Goal: Transaction & Acquisition: Purchase product/service

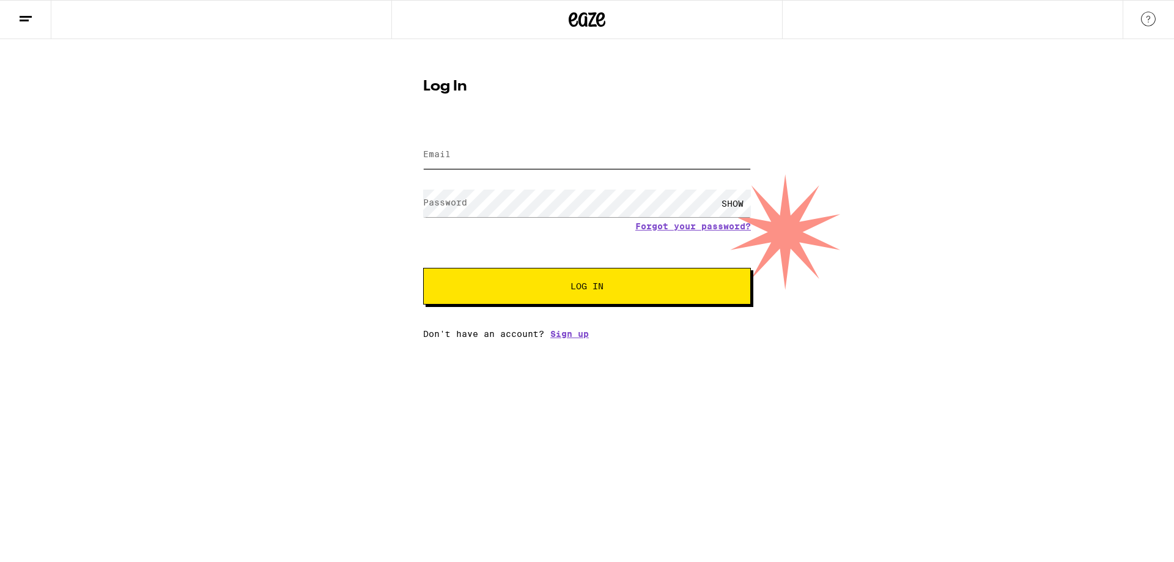
type input "christina.mercado70@gmail.com"
click at [596, 290] on span "Log In" at bounding box center [586, 286] width 33 height 9
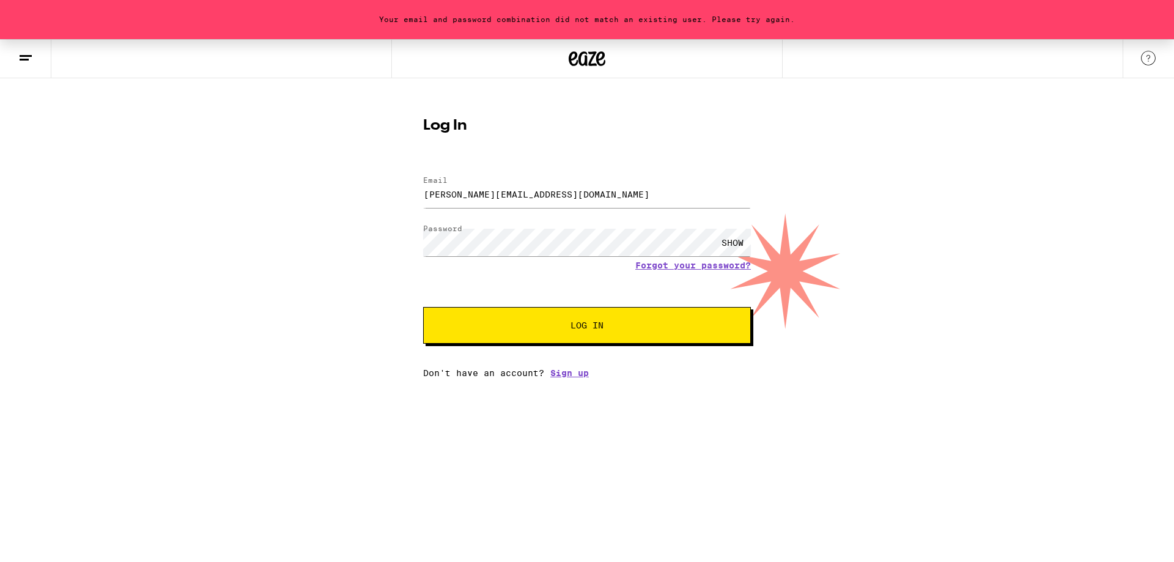
click at [735, 240] on div "SHOW" at bounding box center [732, 243] width 37 height 28
click at [683, 270] on link "Forgot your password?" at bounding box center [693, 265] width 116 height 10
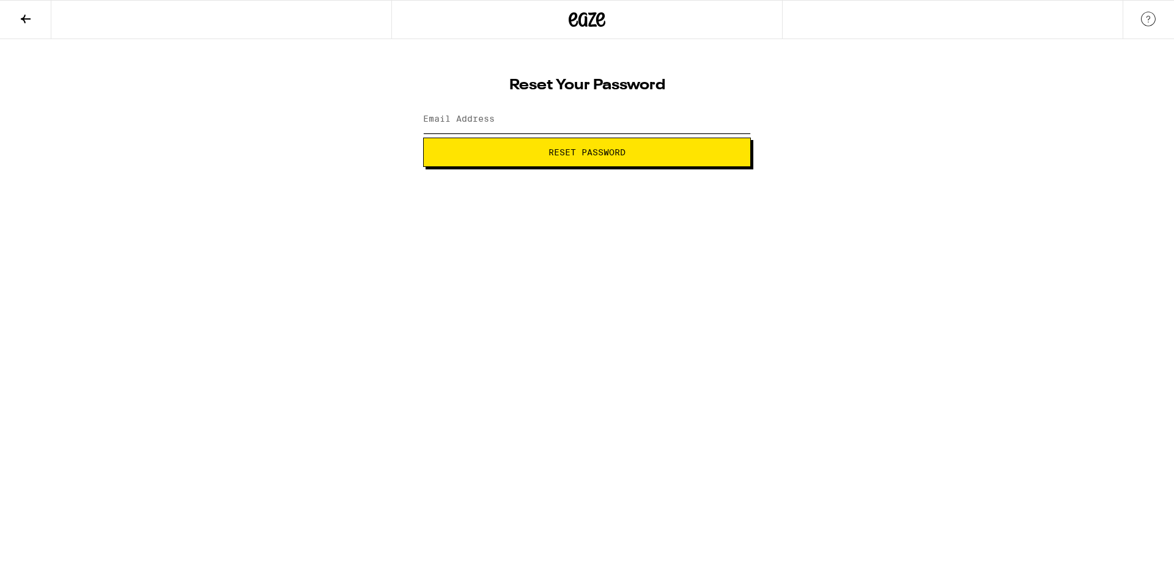
click at [540, 128] on input "Email Address" at bounding box center [587, 120] width 328 height 28
type input "christina.mercado70@gmail.com"
click at [543, 149] on span "Reset Password" at bounding box center [586, 152] width 307 height 9
click at [746, 122] on div "SHOW" at bounding box center [732, 120] width 37 height 28
click at [672, 157] on button "Submit" at bounding box center [587, 152] width 328 height 29
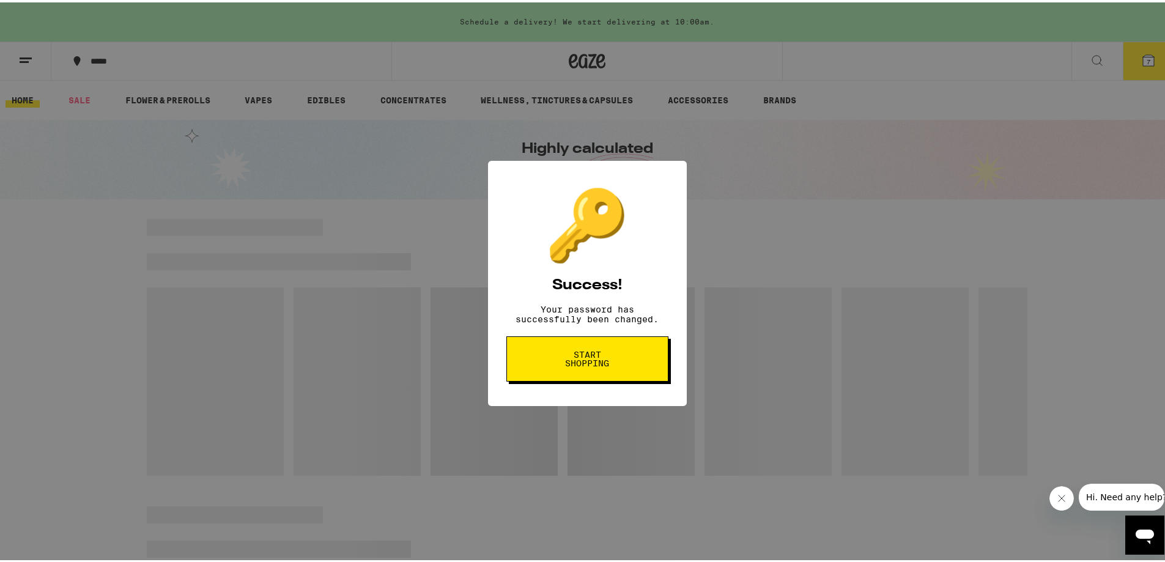
click at [570, 365] on span "Start shopping" at bounding box center [587, 356] width 63 height 17
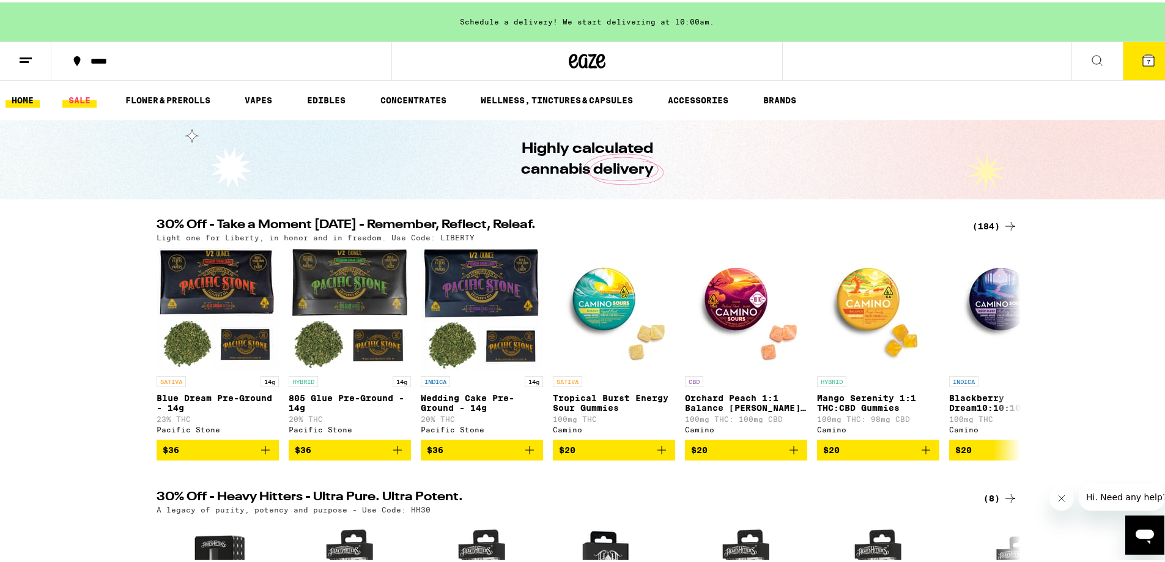
click at [84, 104] on link "SALE" at bounding box center [79, 97] width 34 height 15
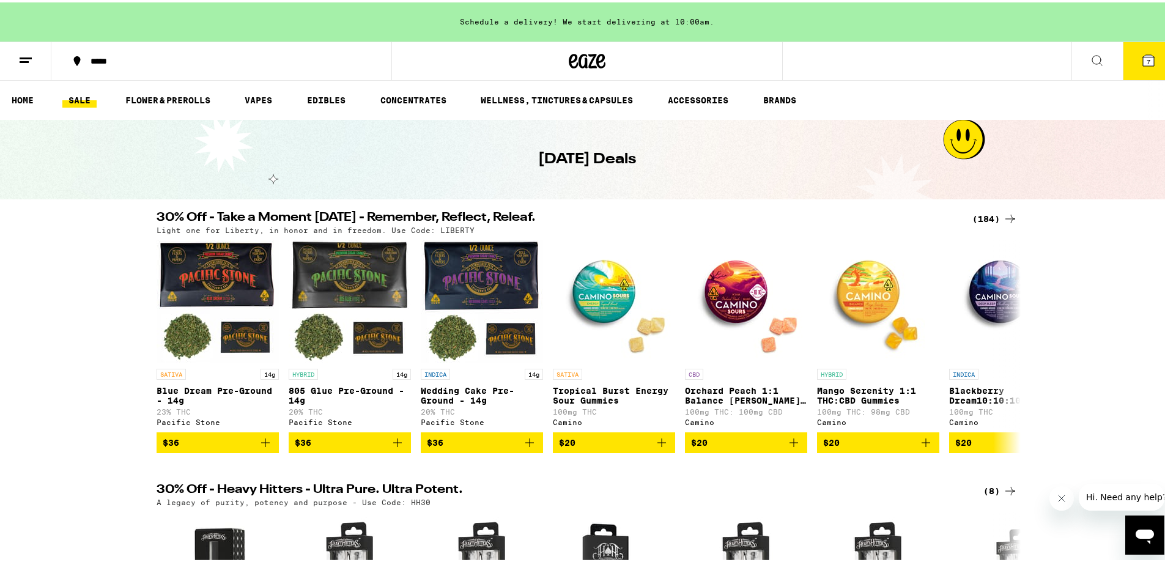
click at [990, 219] on div "(184)" at bounding box center [994, 216] width 45 height 15
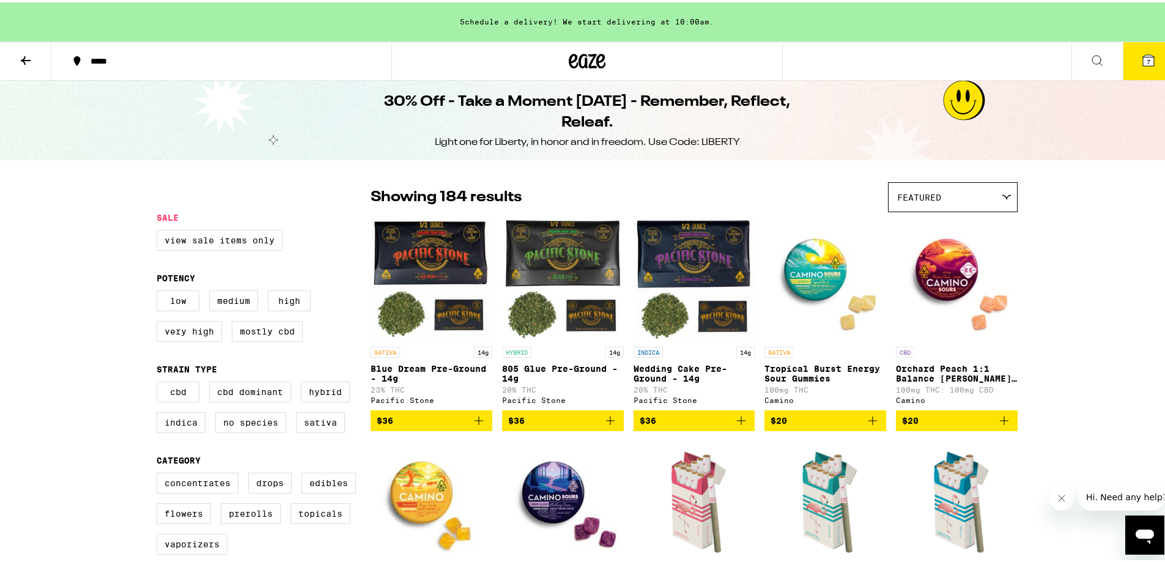
click at [973, 188] on div "Featured" at bounding box center [952, 194] width 128 height 29
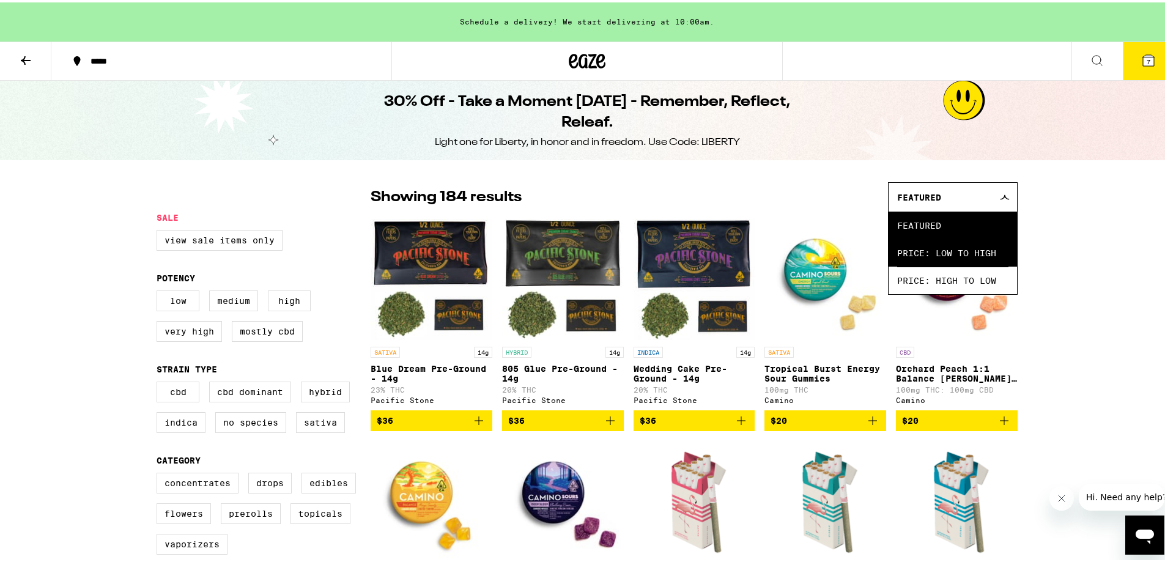
click at [967, 241] on span "Price: Low to High" at bounding box center [952, 251] width 111 height 28
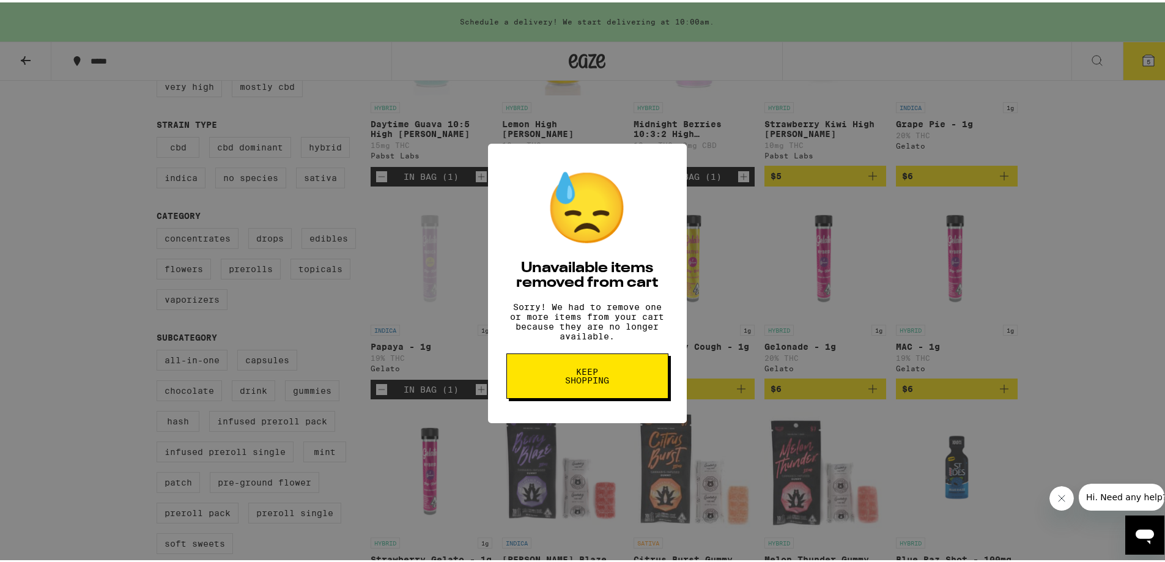
scroll to position [550, 0]
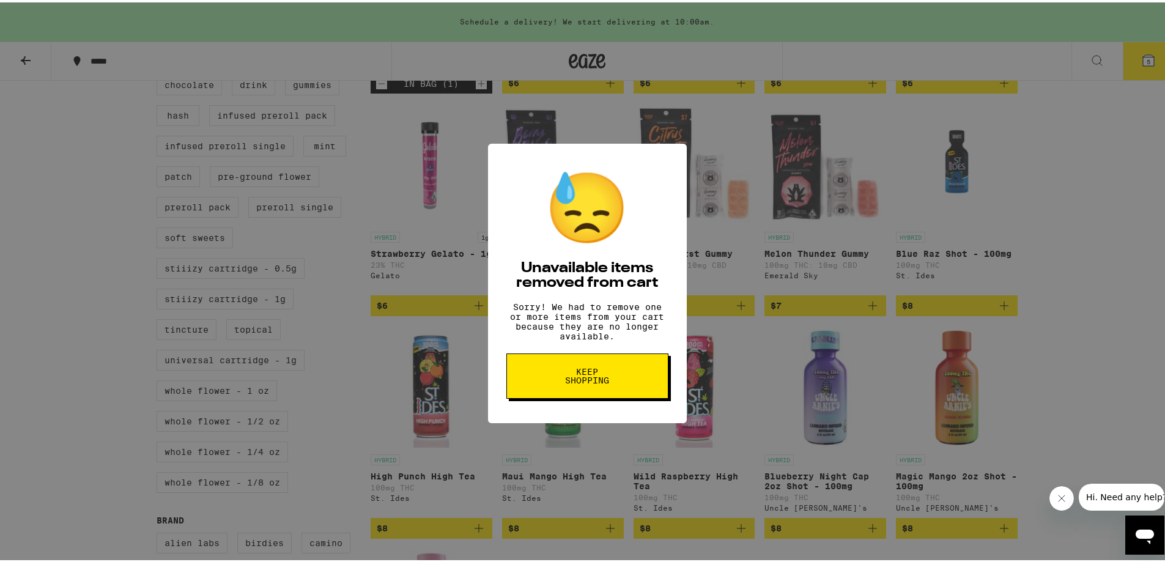
click at [610, 375] on span "Keep Shopping" at bounding box center [587, 373] width 63 height 17
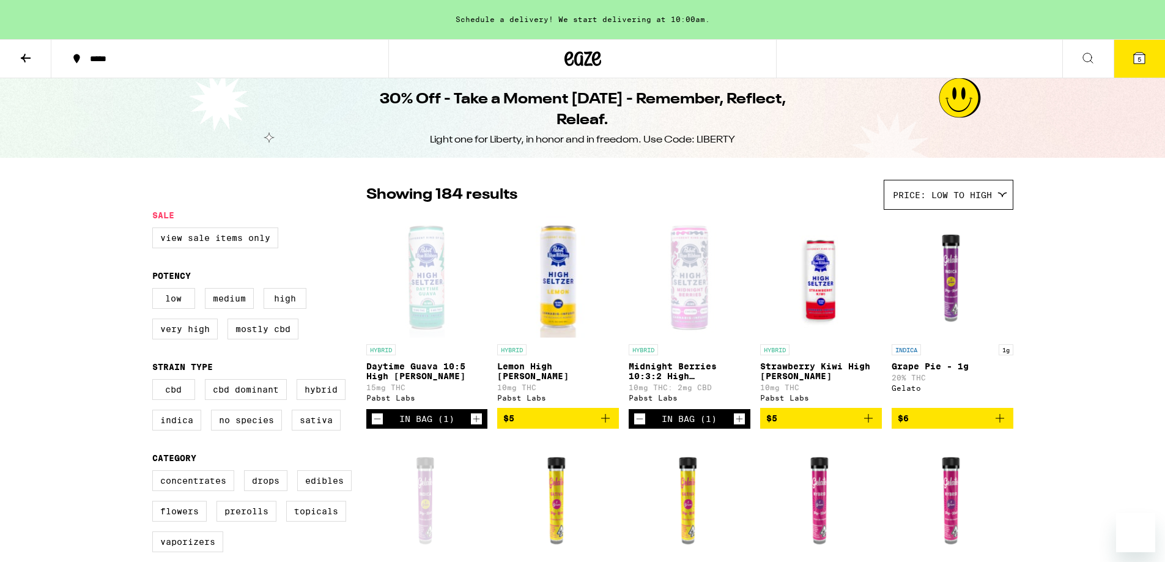
click at [1140, 56] on span "5" at bounding box center [1139, 59] width 4 height 7
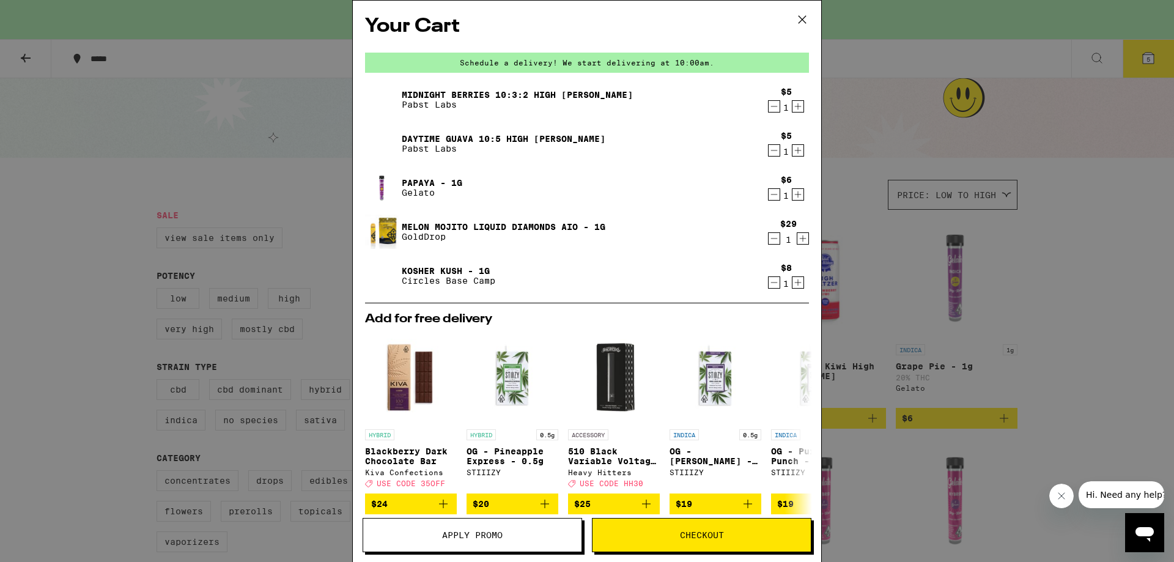
click at [768, 239] on icon "Decrement" at bounding box center [773, 238] width 11 height 15
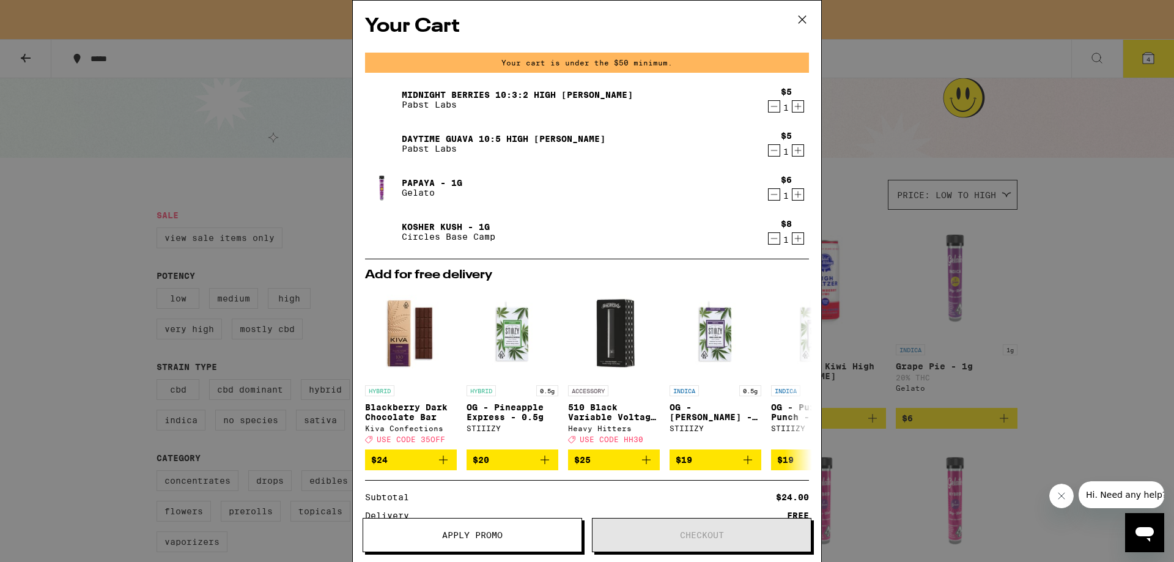
click at [798, 20] on icon at bounding box center [802, 19] width 18 height 18
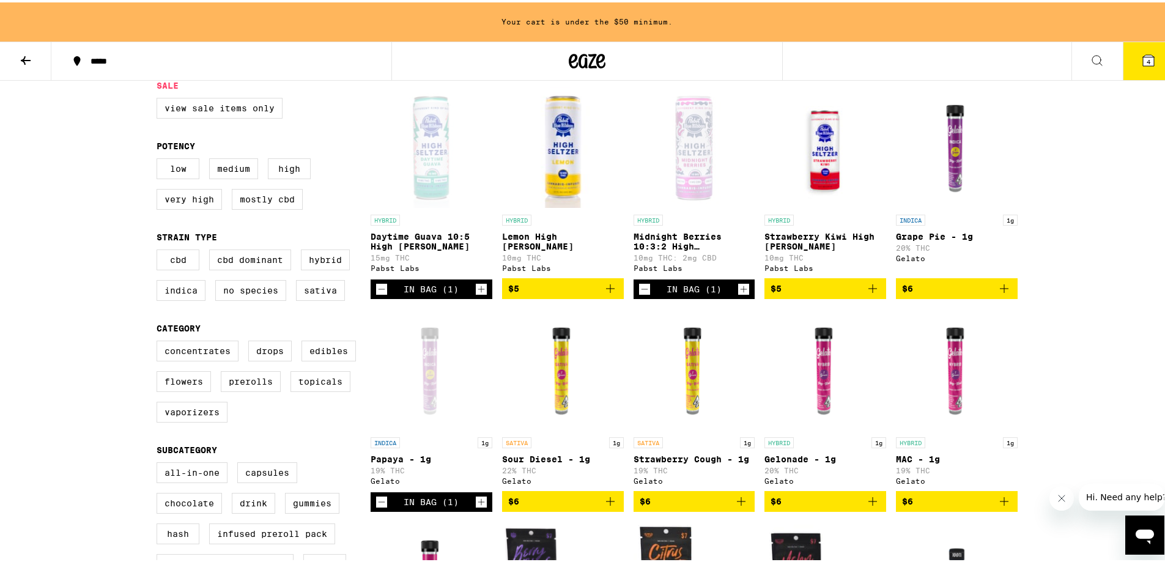
scroll to position [183, 0]
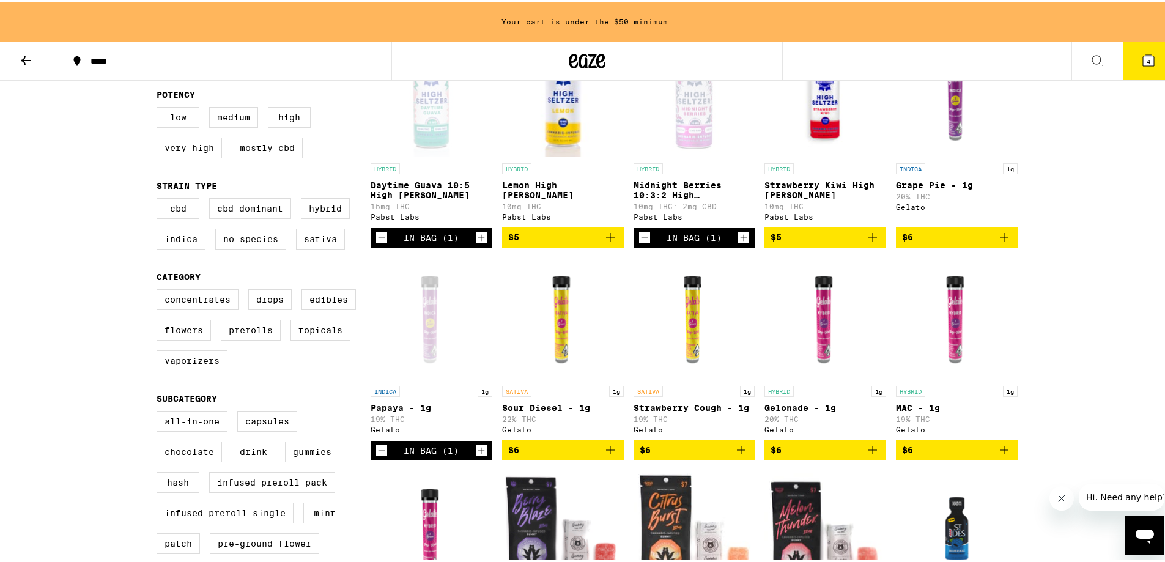
click at [609, 452] on icon "Add to bag" at bounding box center [610, 447] width 9 height 9
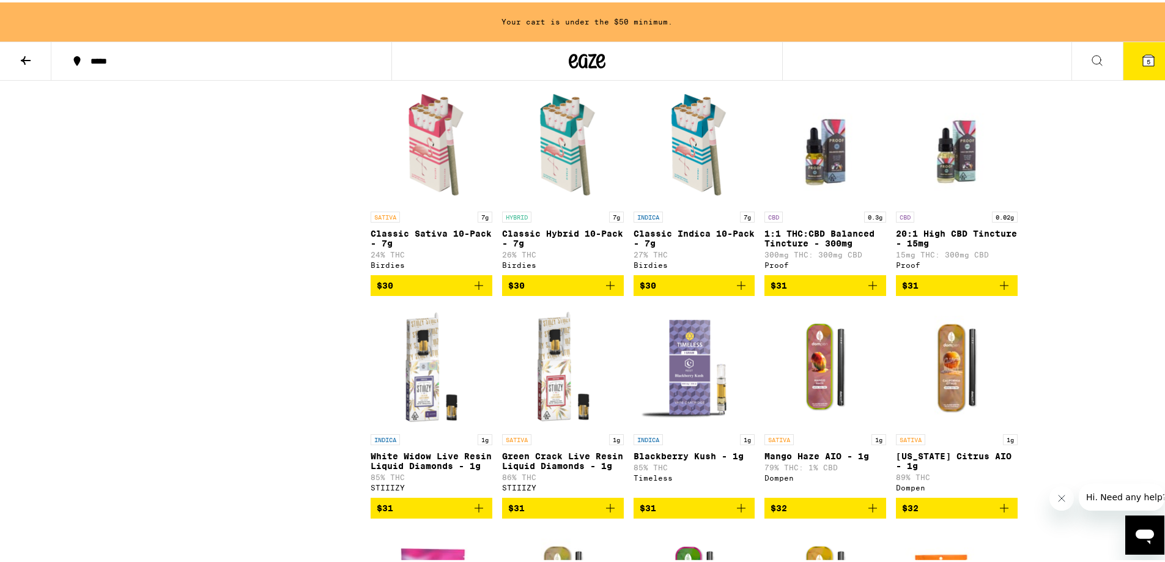
scroll to position [5074, 0]
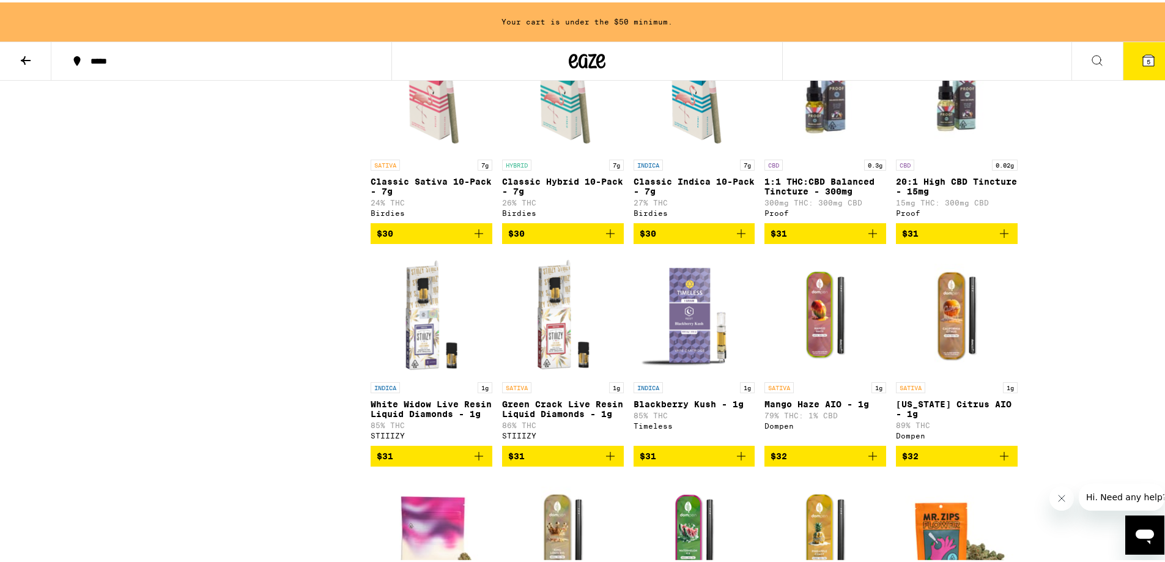
click at [579, 238] on span "$30" at bounding box center [562, 231] width 109 height 15
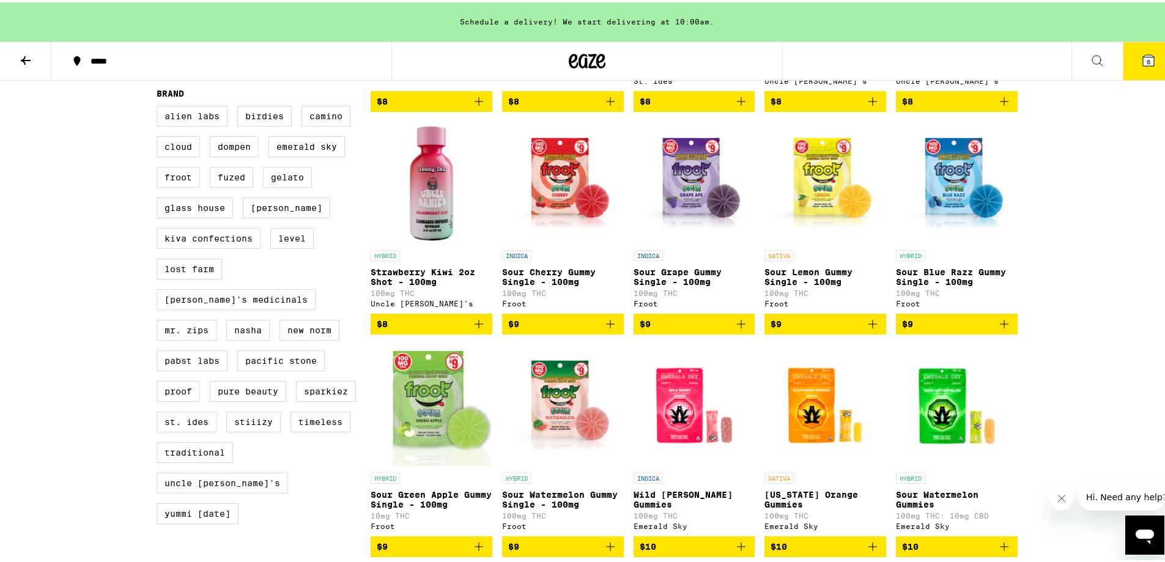
scroll to position [0, 0]
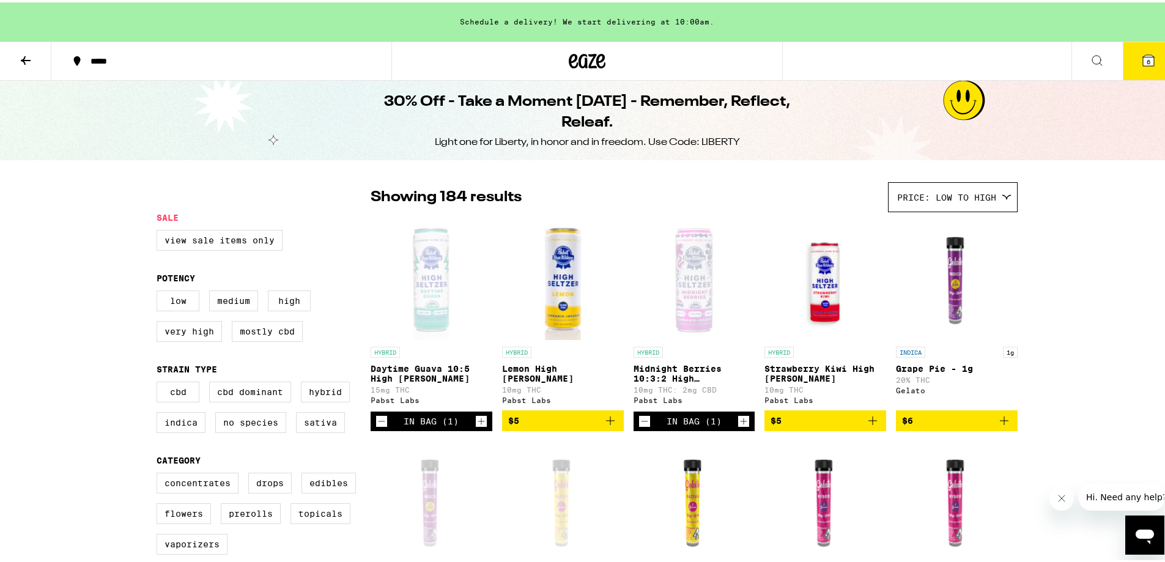
click at [29, 58] on icon at bounding box center [26, 58] width 10 height 9
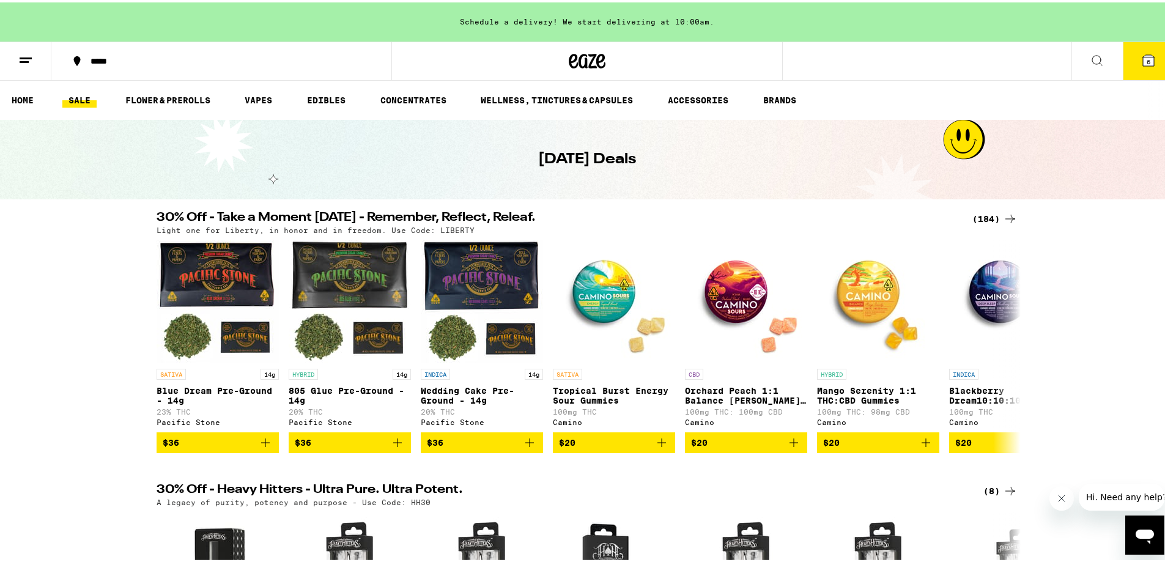
click at [160, 63] on button "*****" at bounding box center [221, 58] width 340 height 37
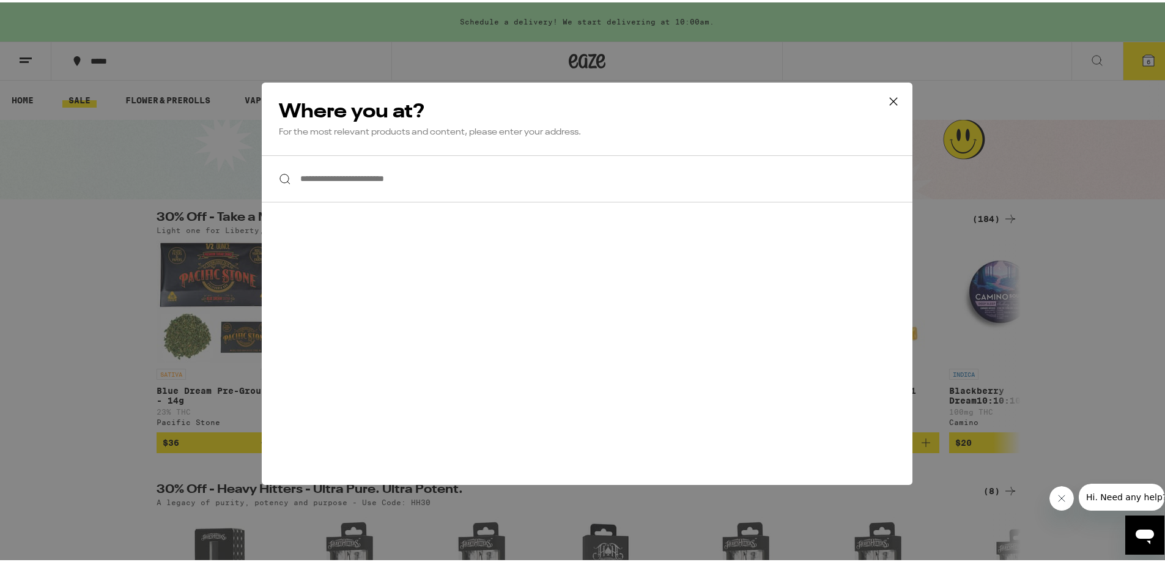
click at [322, 175] on input "**********" at bounding box center [587, 176] width 650 height 47
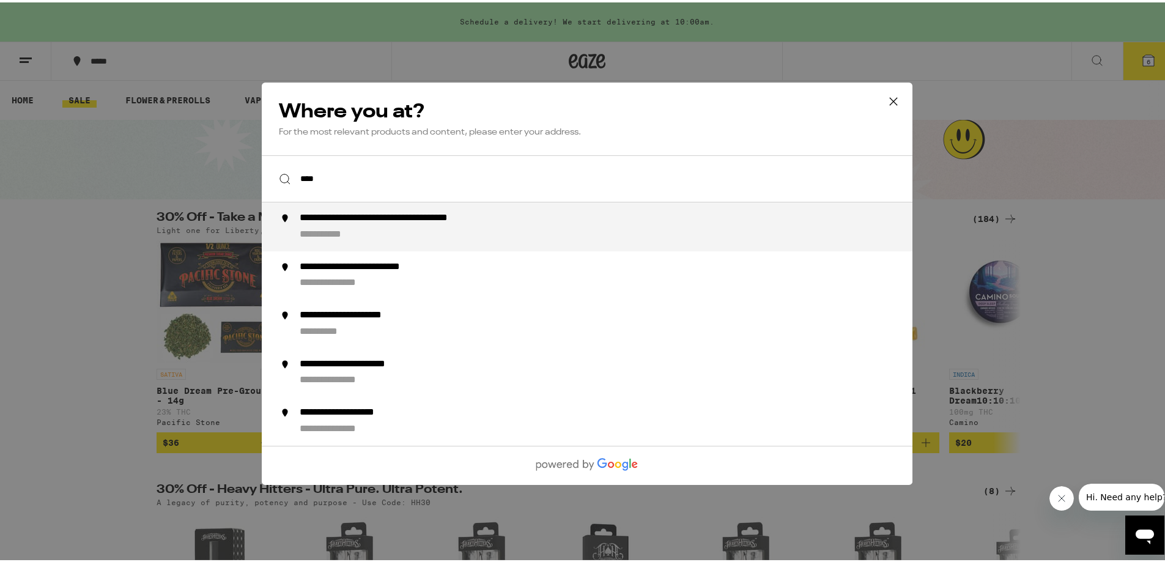
click at [348, 182] on input "****" at bounding box center [587, 176] width 650 height 47
click at [342, 227] on div "**********" at bounding box center [612, 224] width 624 height 29
type input "**********"
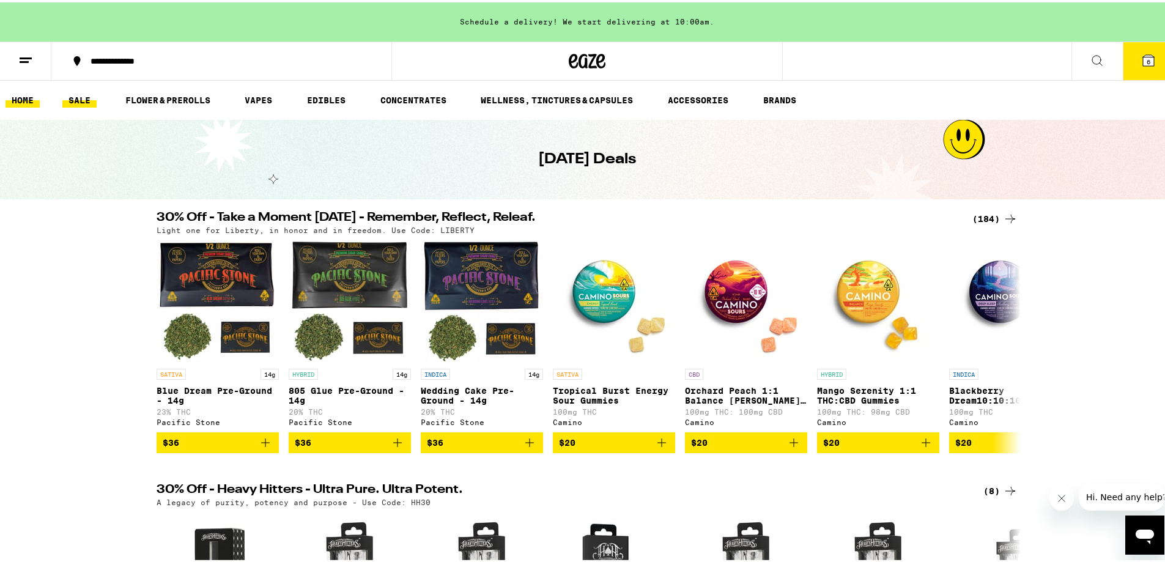
click at [26, 97] on link "HOME" at bounding box center [23, 97] width 34 height 15
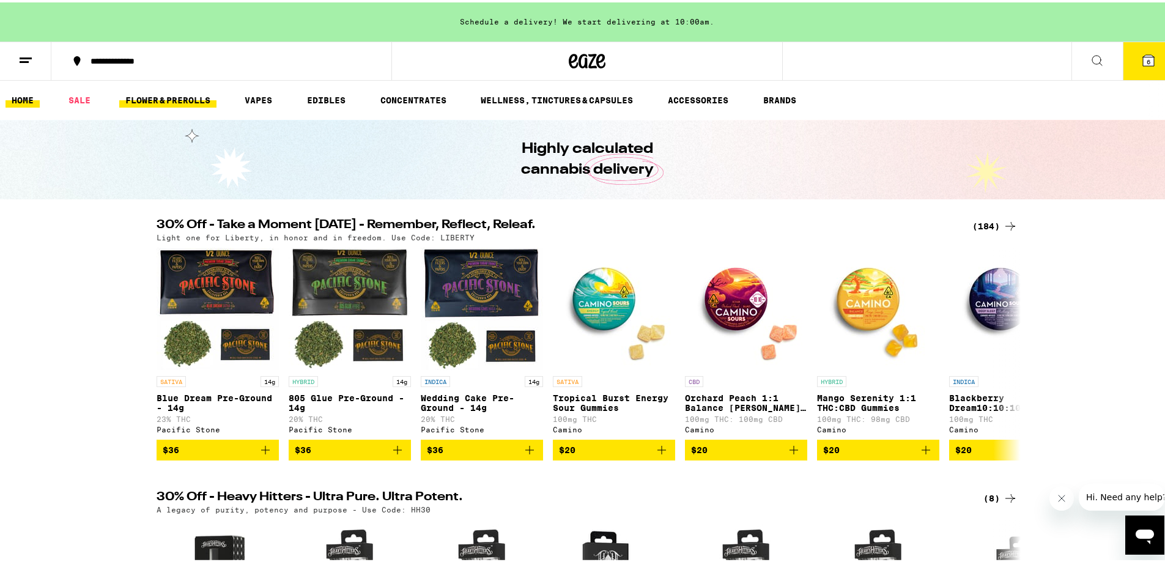
click at [161, 97] on link "FLOWER & PREROLLS" at bounding box center [167, 97] width 97 height 15
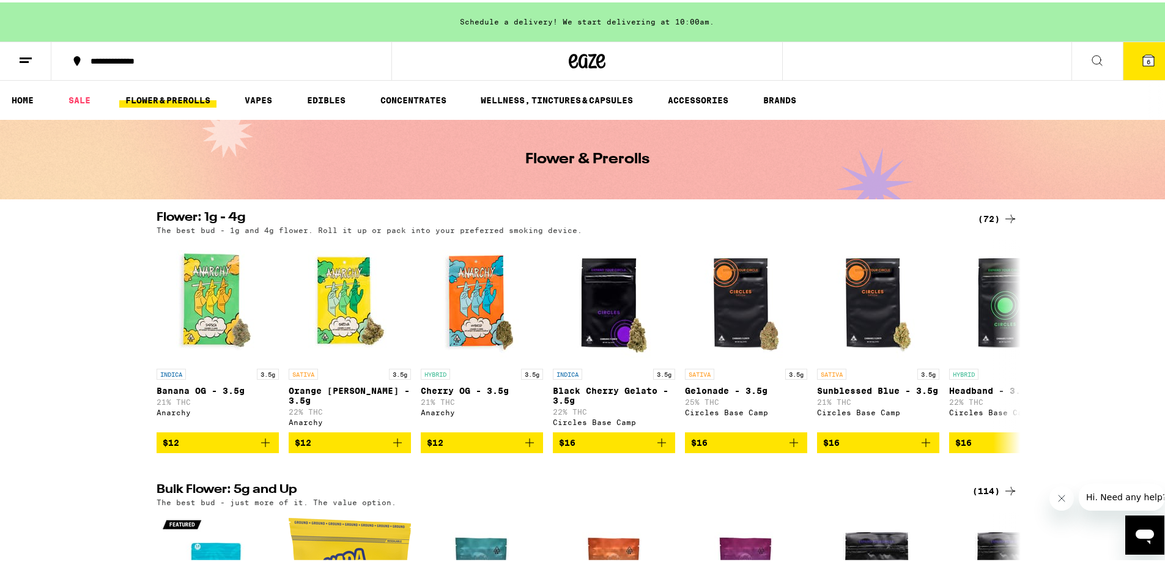
click at [981, 213] on div "(72)" at bounding box center [998, 216] width 40 height 15
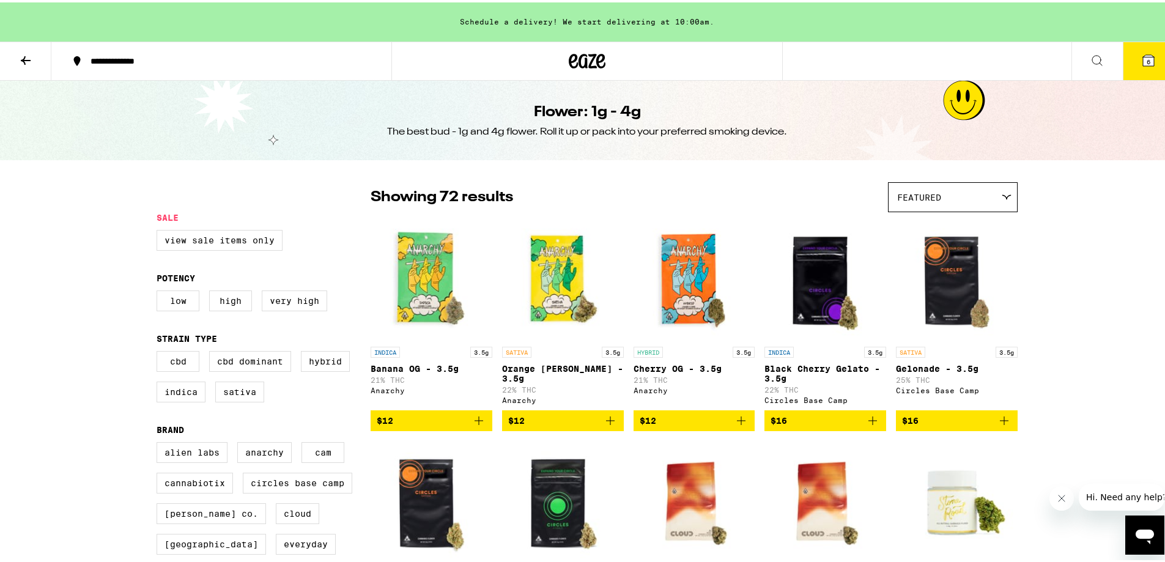
click at [971, 195] on div "Featured" at bounding box center [952, 194] width 128 height 29
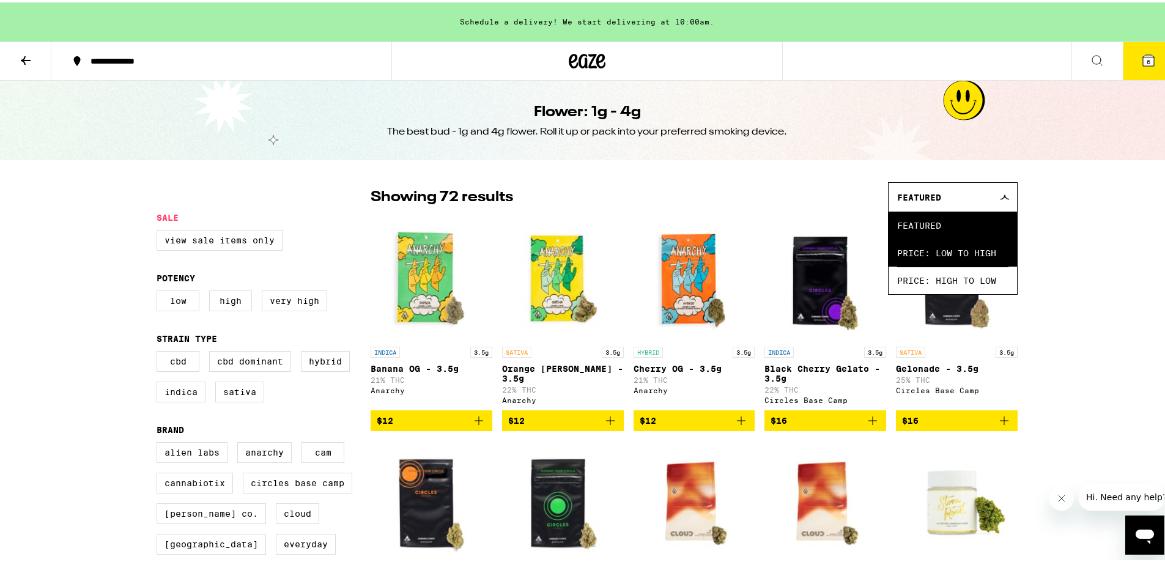
click at [968, 245] on span "Price: Low to High" at bounding box center [952, 251] width 111 height 28
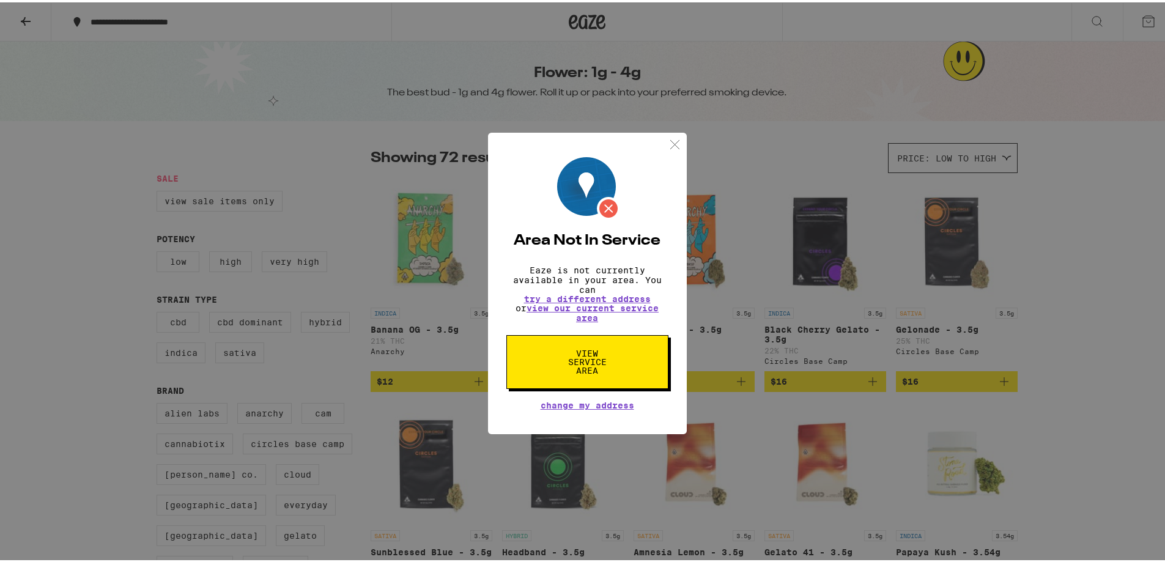
click at [583, 363] on span "View Service Area" at bounding box center [587, 360] width 63 height 26
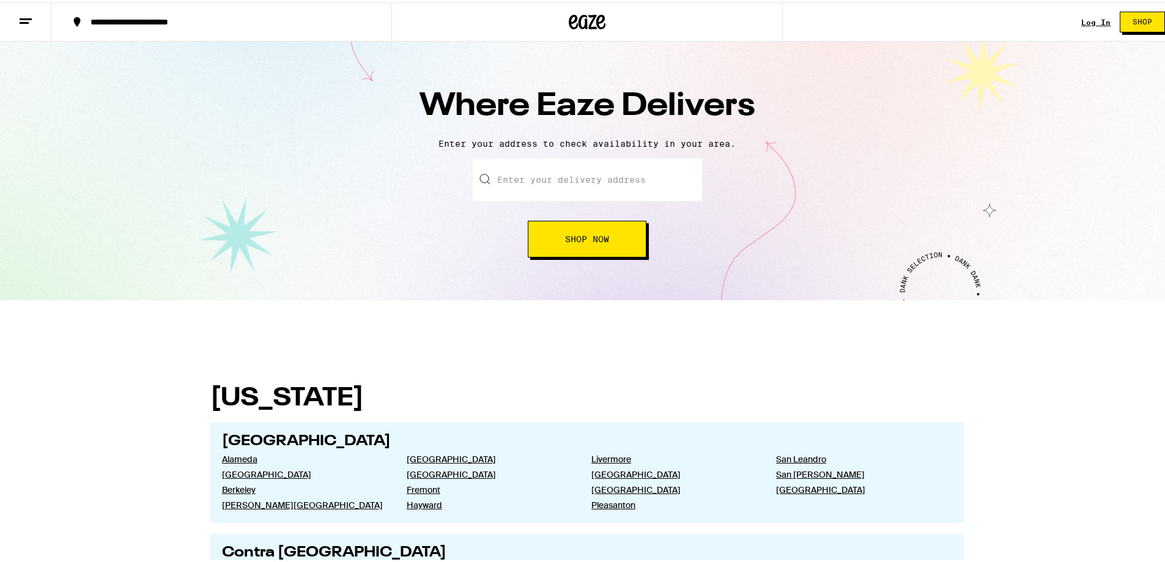
click at [555, 183] on input "text" at bounding box center [587, 177] width 229 height 43
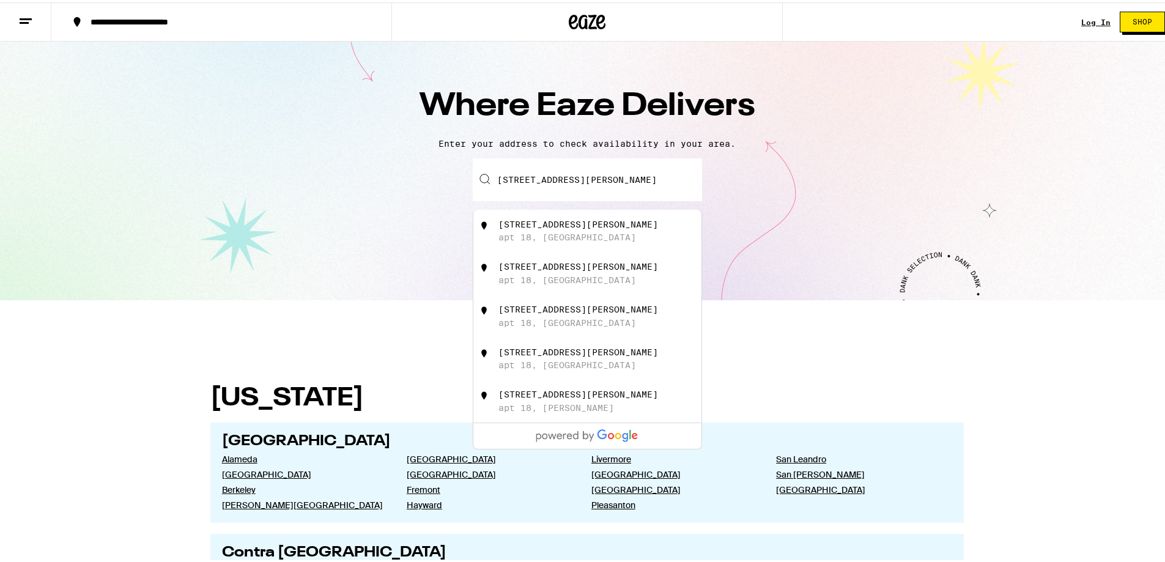
click at [612, 235] on div "[STREET_ADDRESS][PERSON_NAME]" at bounding box center [607, 228] width 218 height 23
type input "[STREET_ADDRESS][PERSON_NAME]"
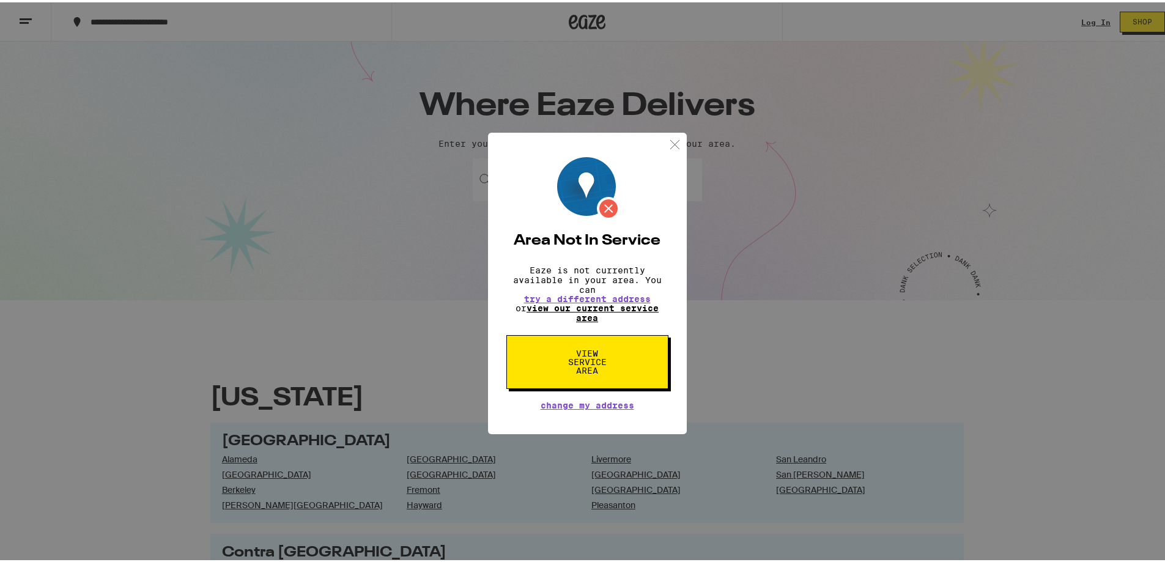
click at [633, 307] on link "view our current service area" at bounding box center [592, 311] width 132 height 20
click at [817, 360] on div "Area Not In Service Eaze is not currently available in your area. You can try a…" at bounding box center [587, 281] width 1174 height 562
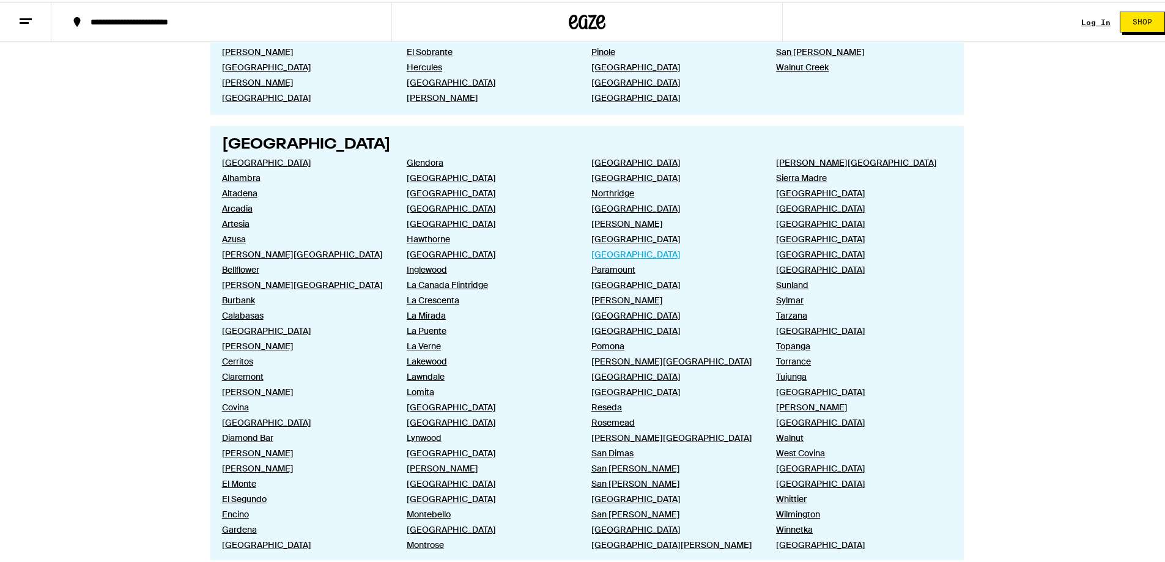
scroll to position [550, 0]
click at [245, 482] on link "El Monte" at bounding box center [304, 479] width 165 height 11
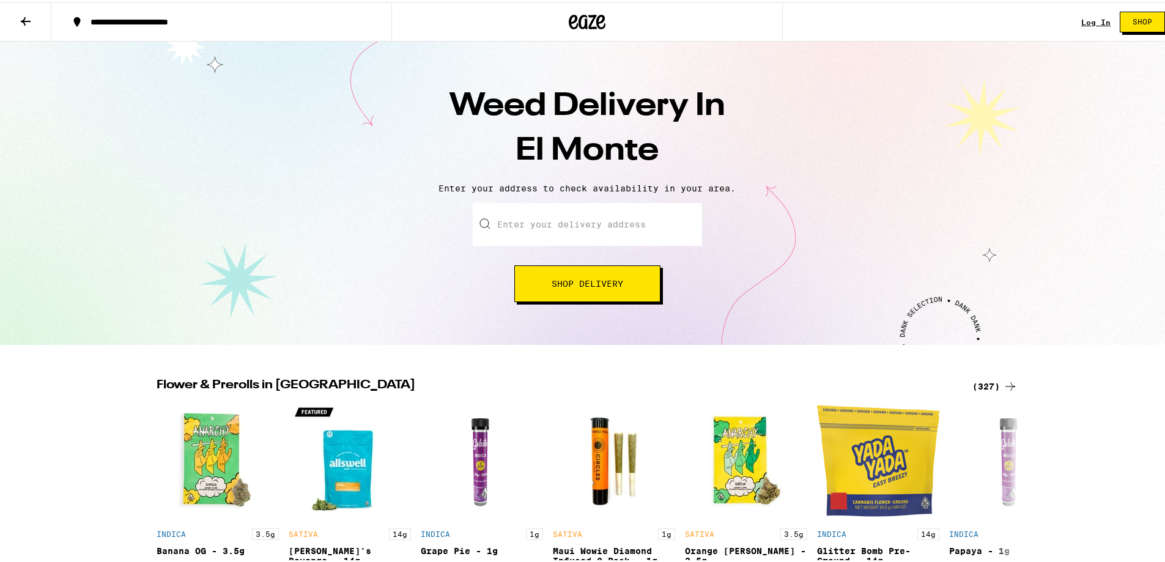
click at [550, 222] on input "Enter your delivery address" at bounding box center [587, 222] width 229 height 43
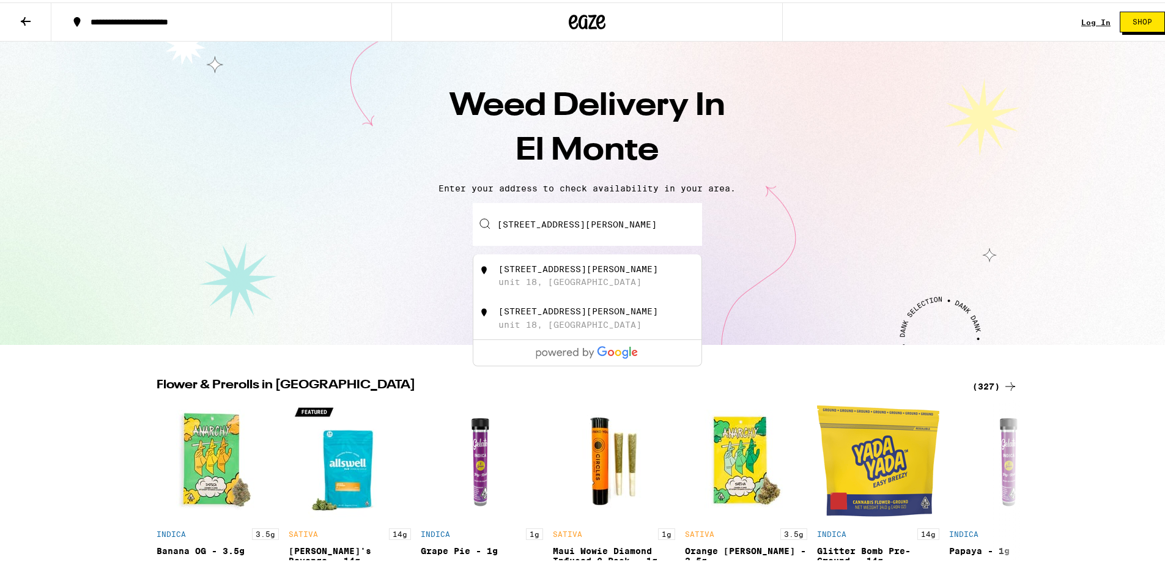
click at [627, 280] on div "[STREET_ADDRESS][PERSON_NAME]" at bounding box center [607, 273] width 218 height 23
type input "[STREET_ADDRESS][PERSON_NAME]"
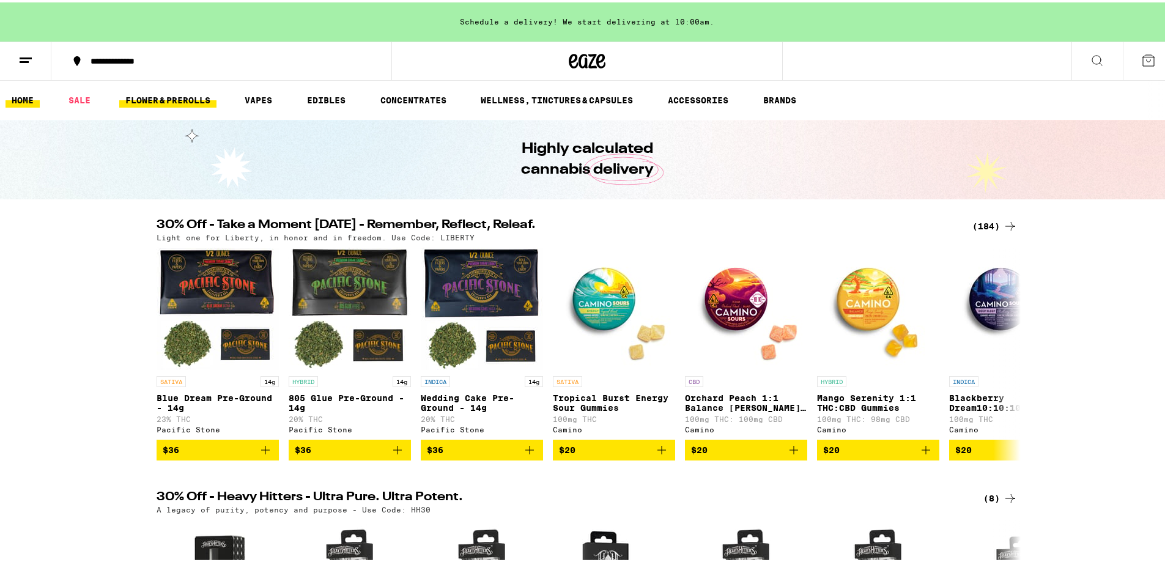
click at [152, 97] on link "FLOWER & PREROLLS" at bounding box center [167, 97] width 97 height 15
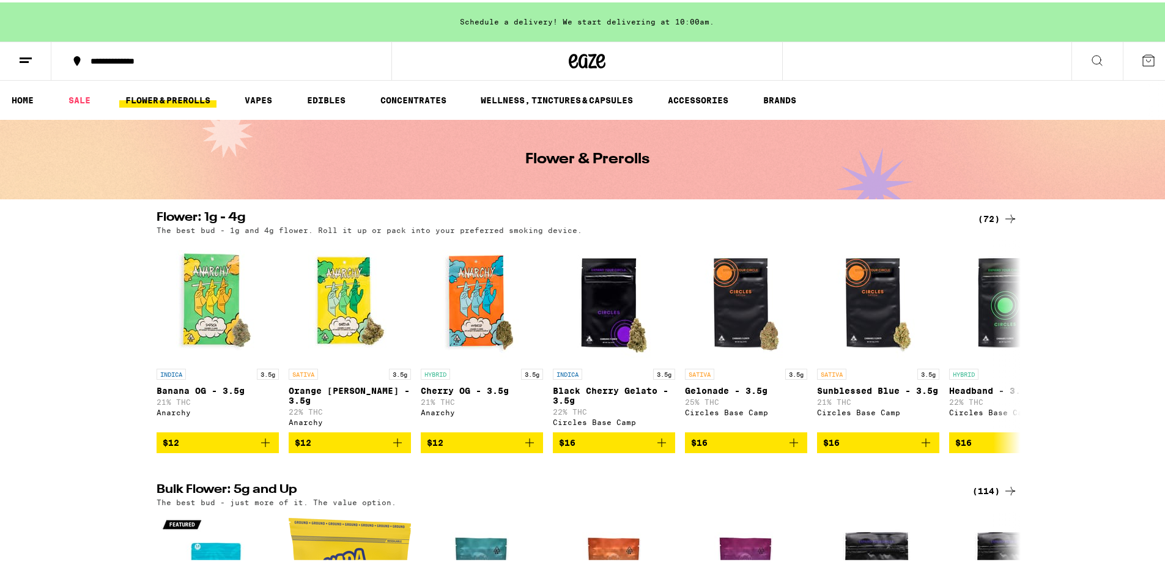
click at [989, 210] on div "(72)" at bounding box center [998, 216] width 40 height 15
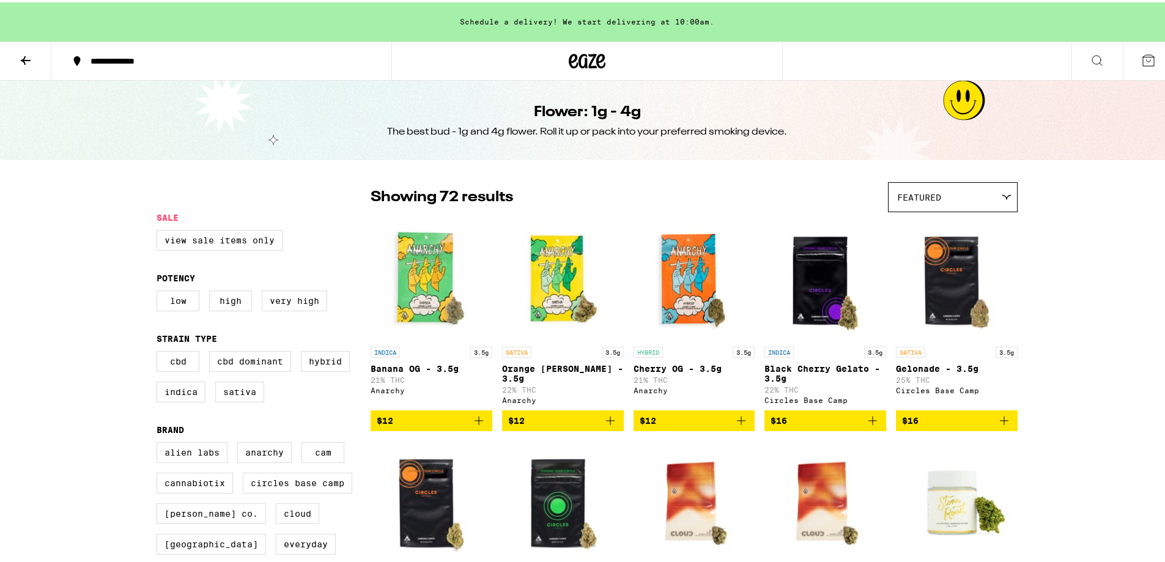
click at [953, 203] on div "Featured" at bounding box center [952, 194] width 128 height 29
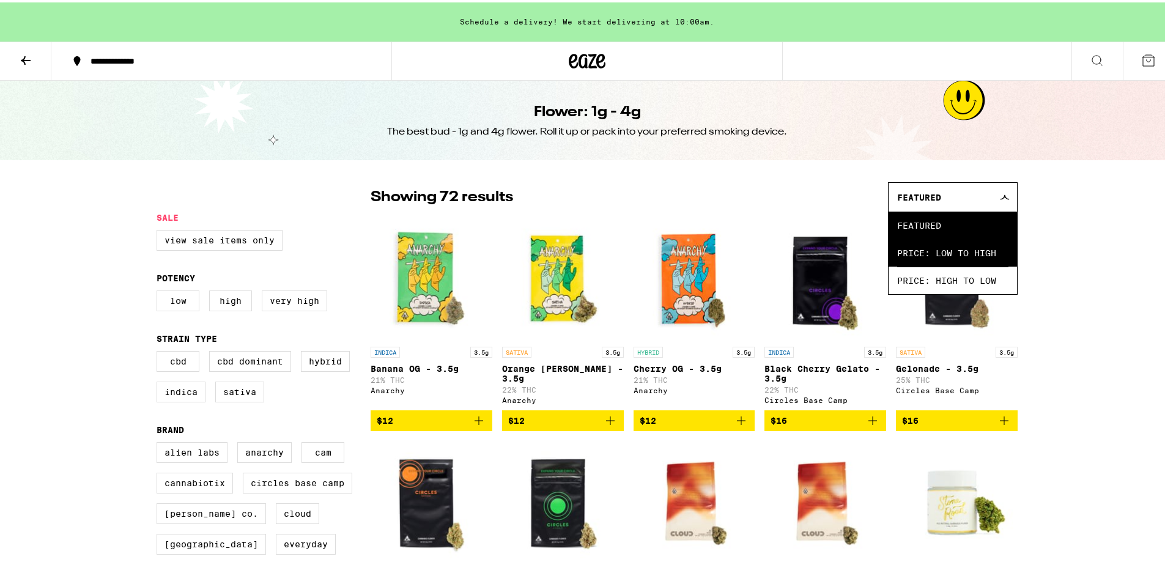
click at [943, 249] on span "Price: Low to High" at bounding box center [952, 251] width 111 height 28
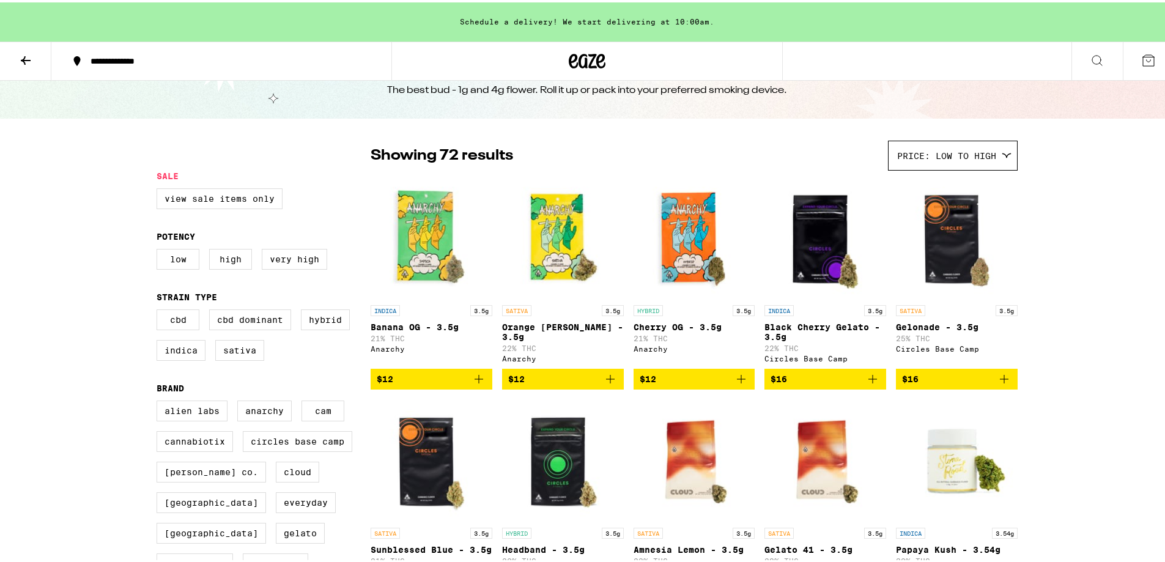
scroll to position [122, 0]
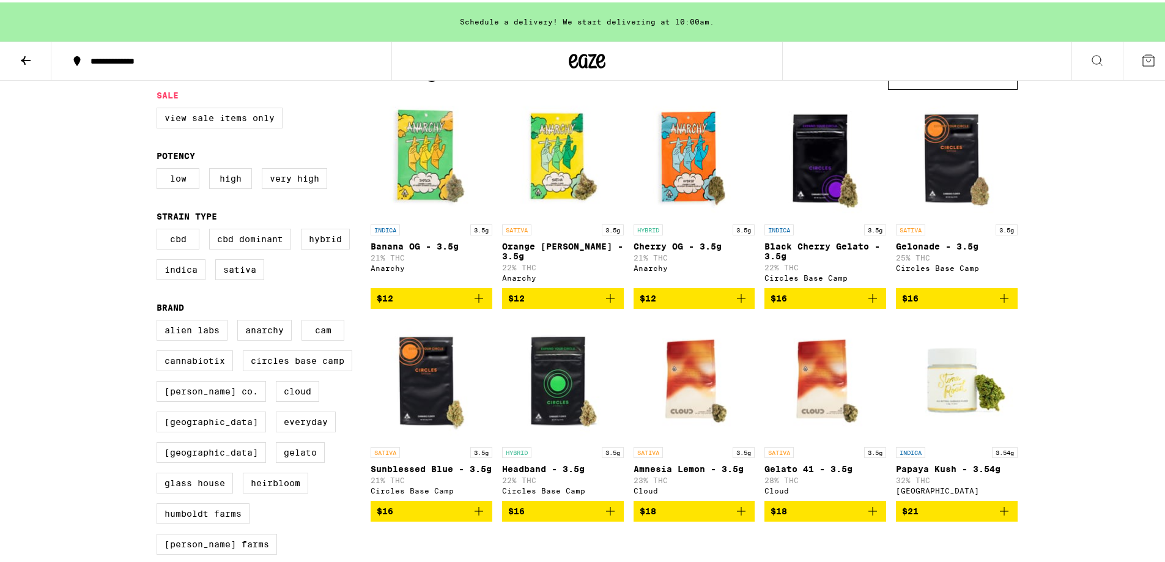
click at [699, 303] on span "$12" at bounding box center [693, 296] width 109 height 15
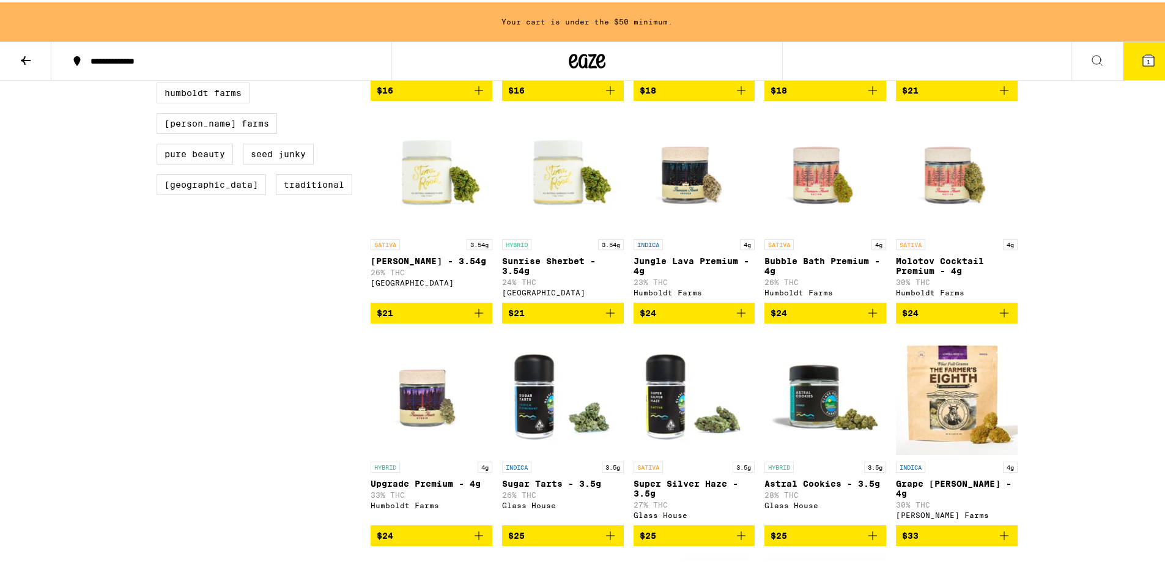
scroll to position [489, 0]
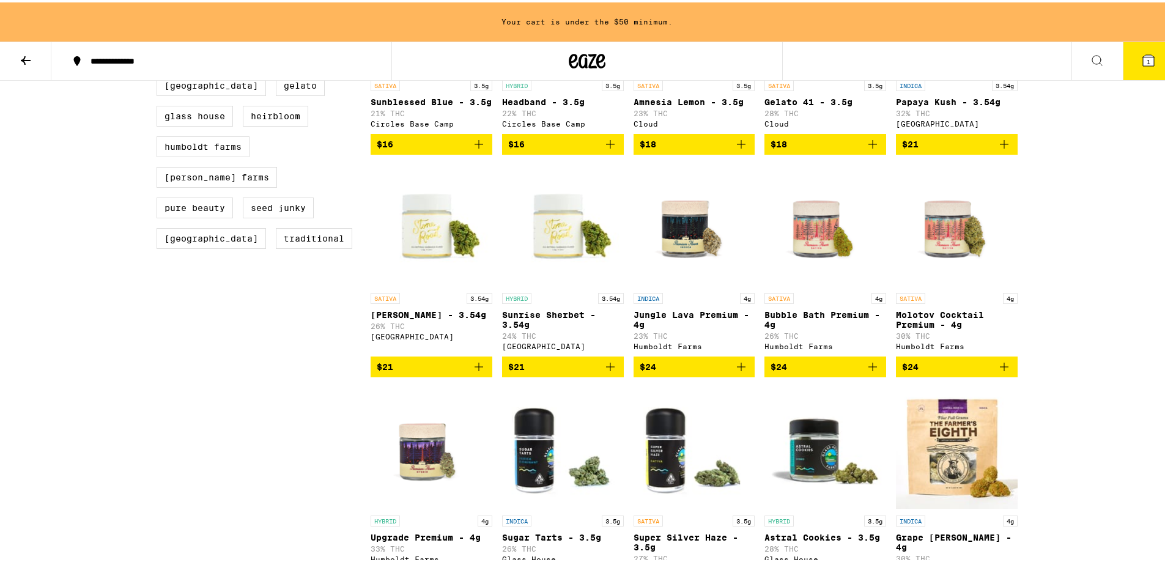
click at [609, 372] on icon "Add to bag" at bounding box center [610, 364] width 15 height 15
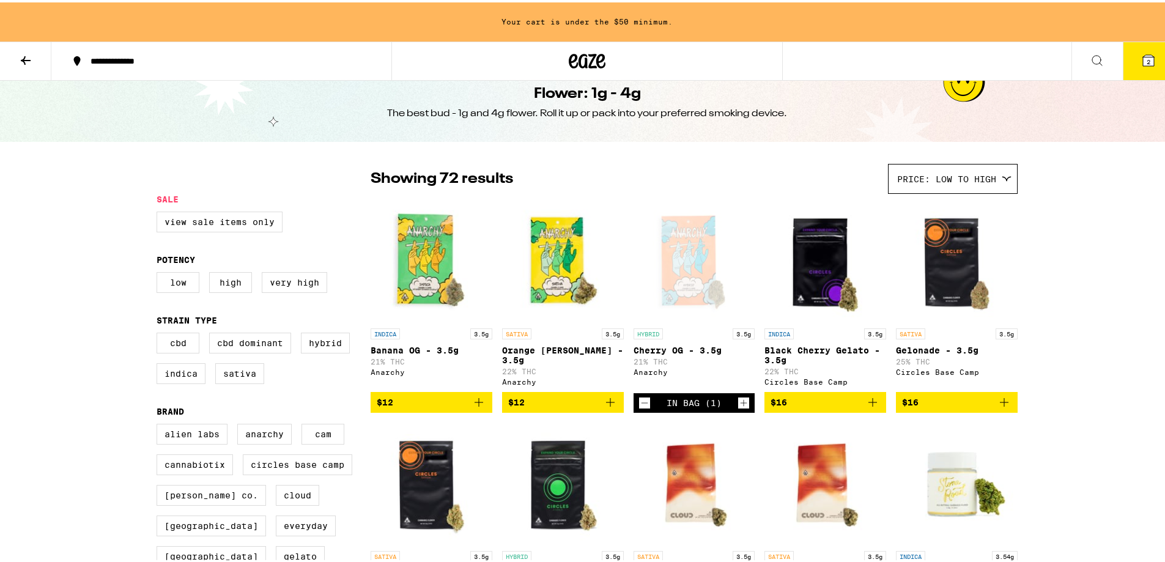
scroll to position [0, 0]
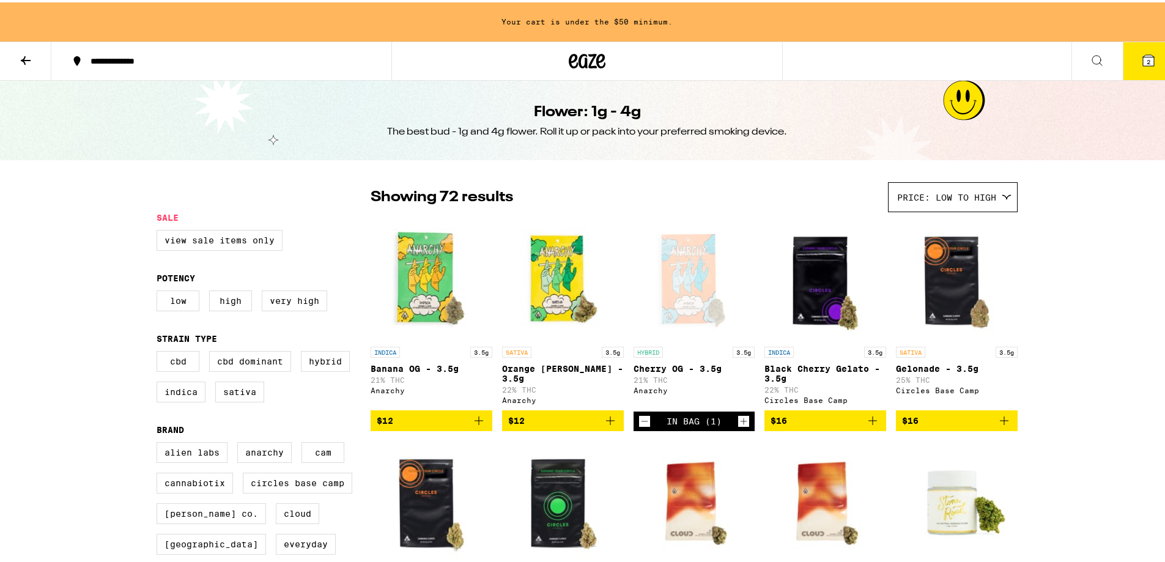
click at [18, 57] on icon at bounding box center [25, 58] width 15 height 15
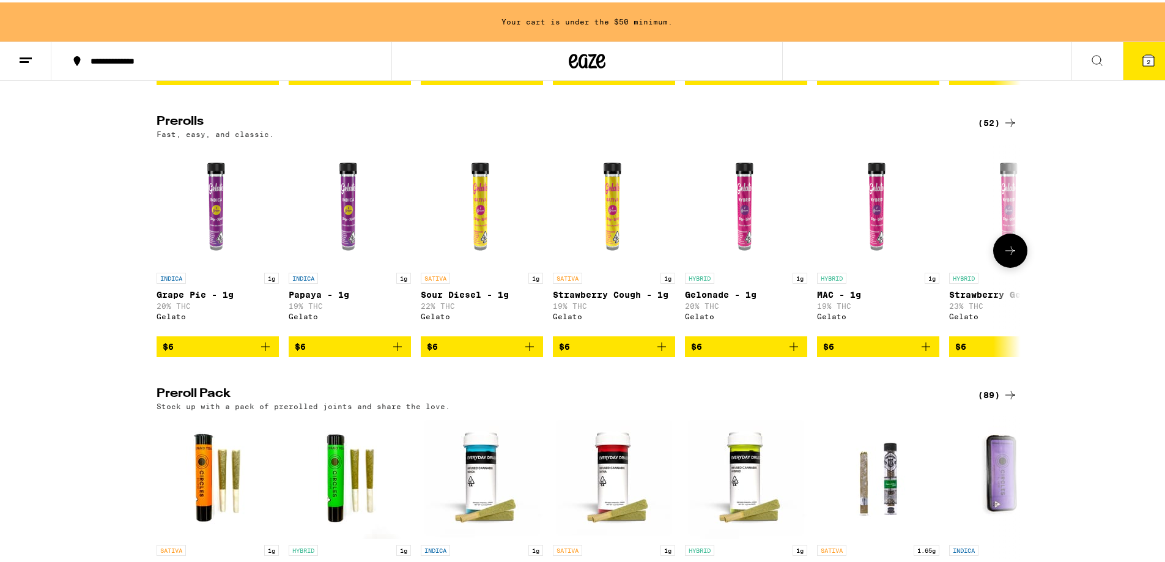
scroll to position [734, 0]
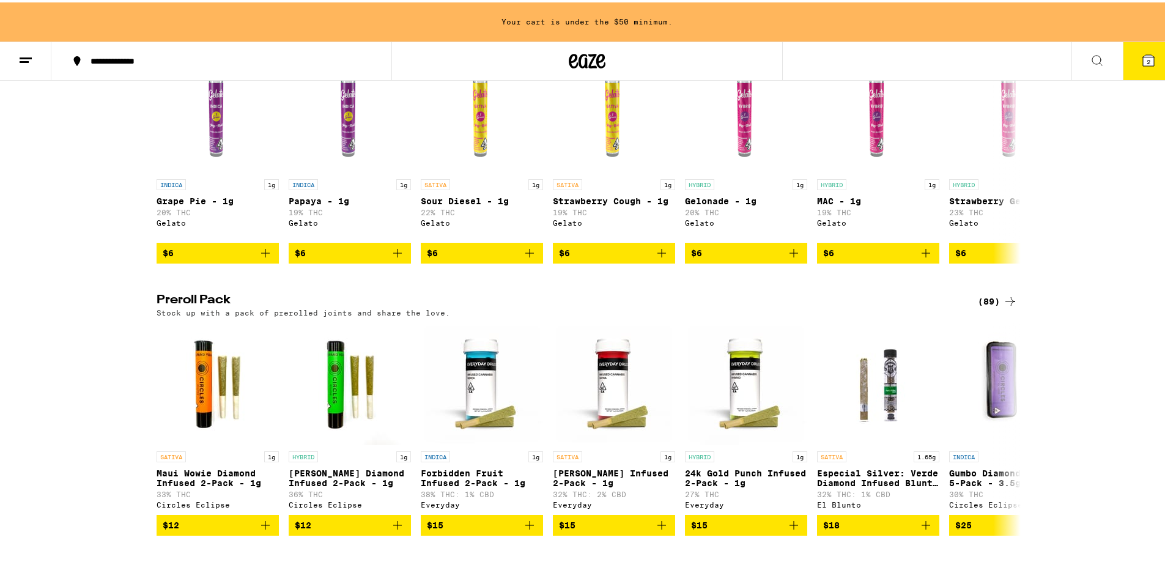
click at [981, 306] on div "(89)" at bounding box center [998, 299] width 40 height 15
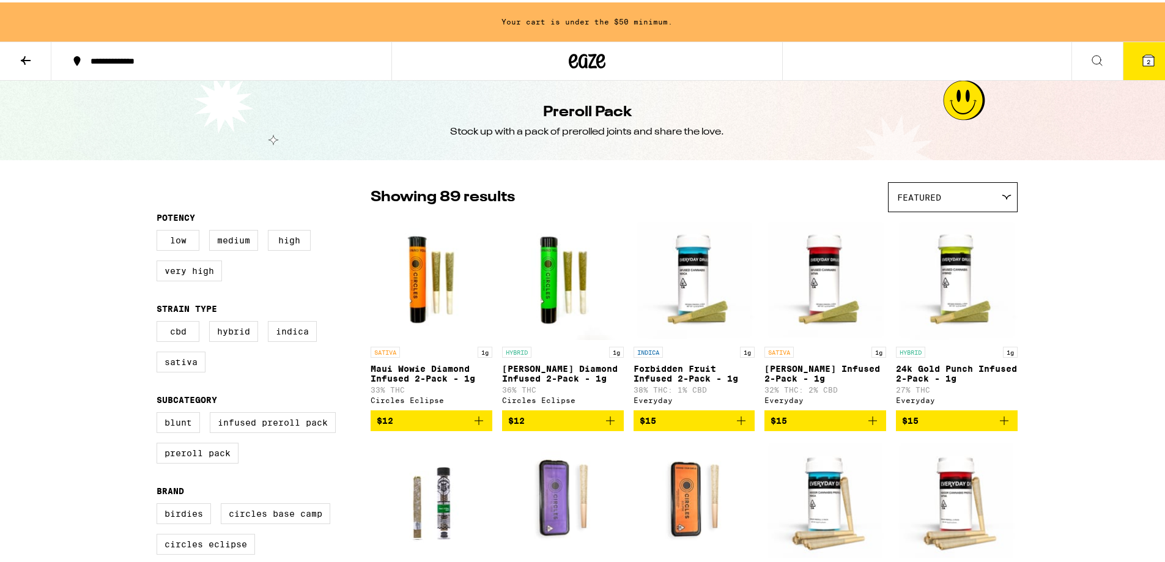
click at [941, 195] on div "Featured" at bounding box center [952, 194] width 128 height 29
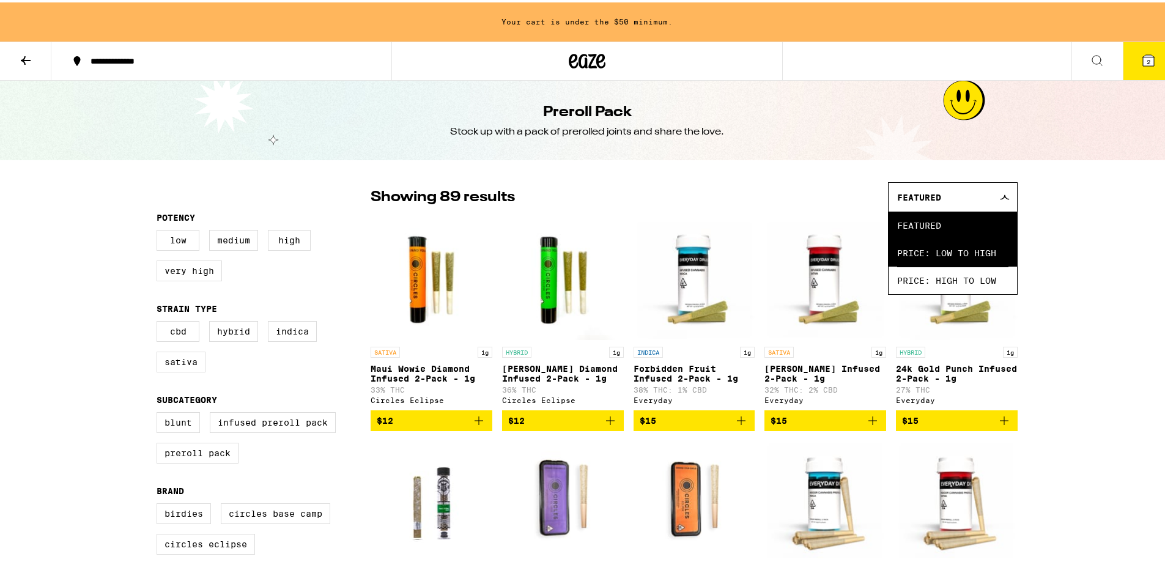
click at [932, 252] on span "Price: Low to High" at bounding box center [952, 251] width 111 height 28
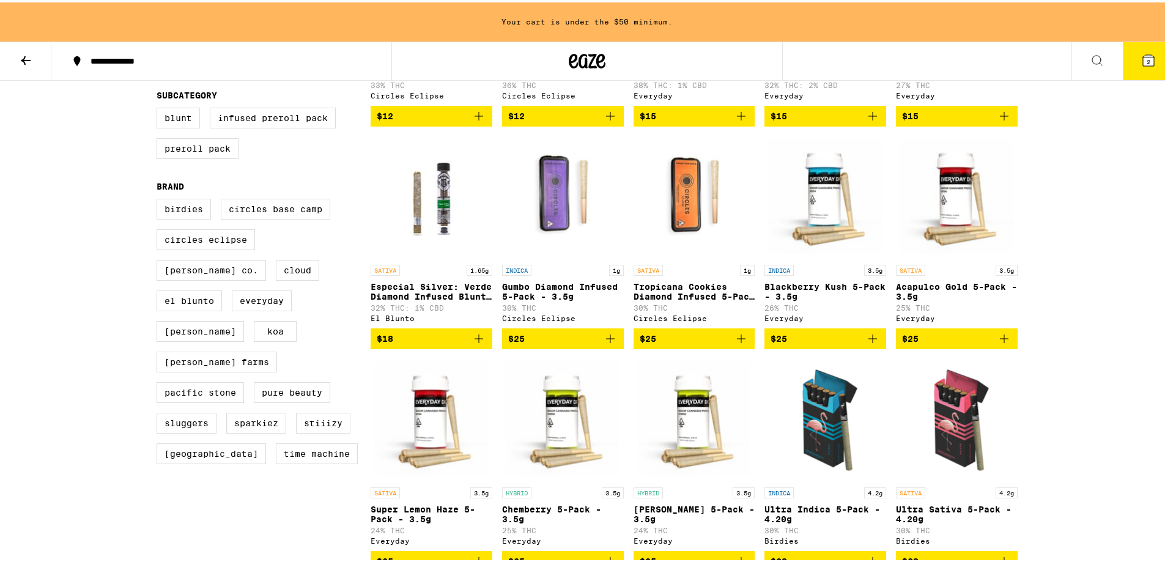
scroll to position [306, 0]
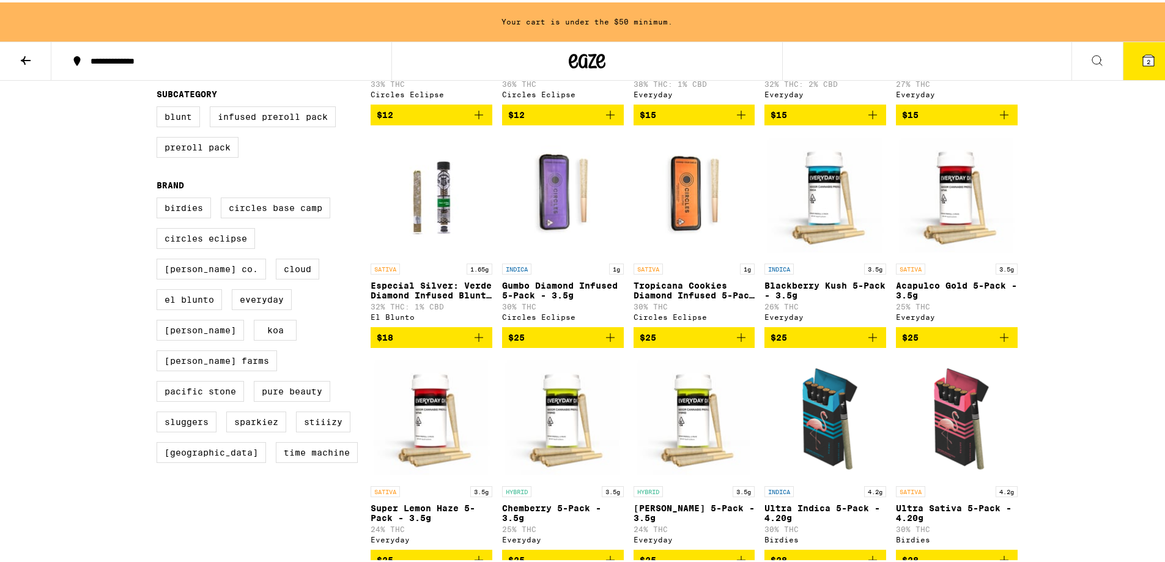
click at [27, 62] on icon at bounding box center [25, 58] width 15 height 15
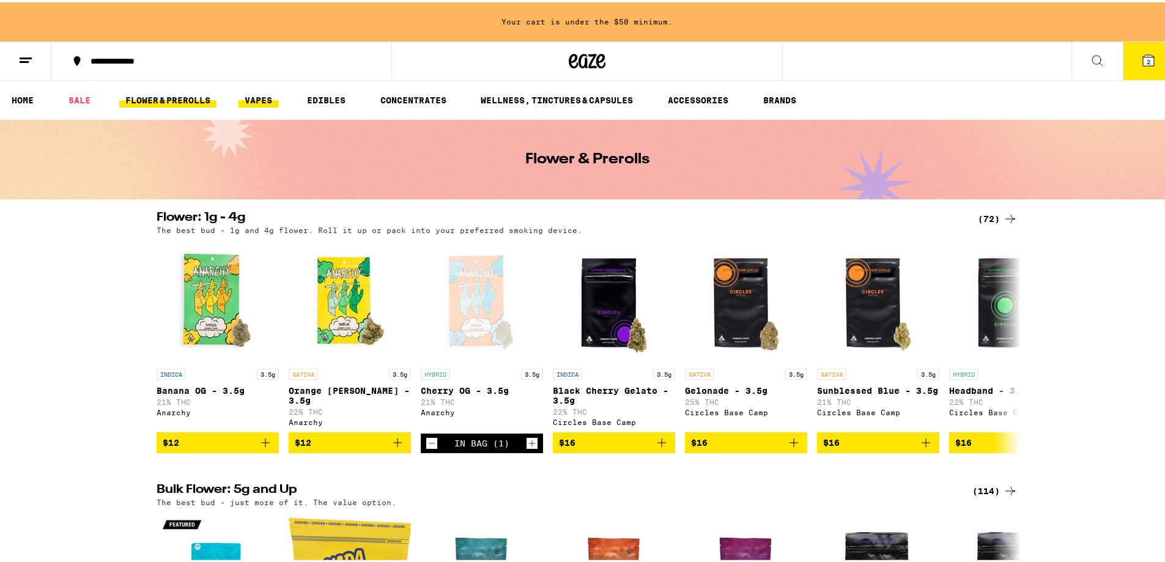
click at [268, 97] on link "VAPES" at bounding box center [258, 97] width 40 height 15
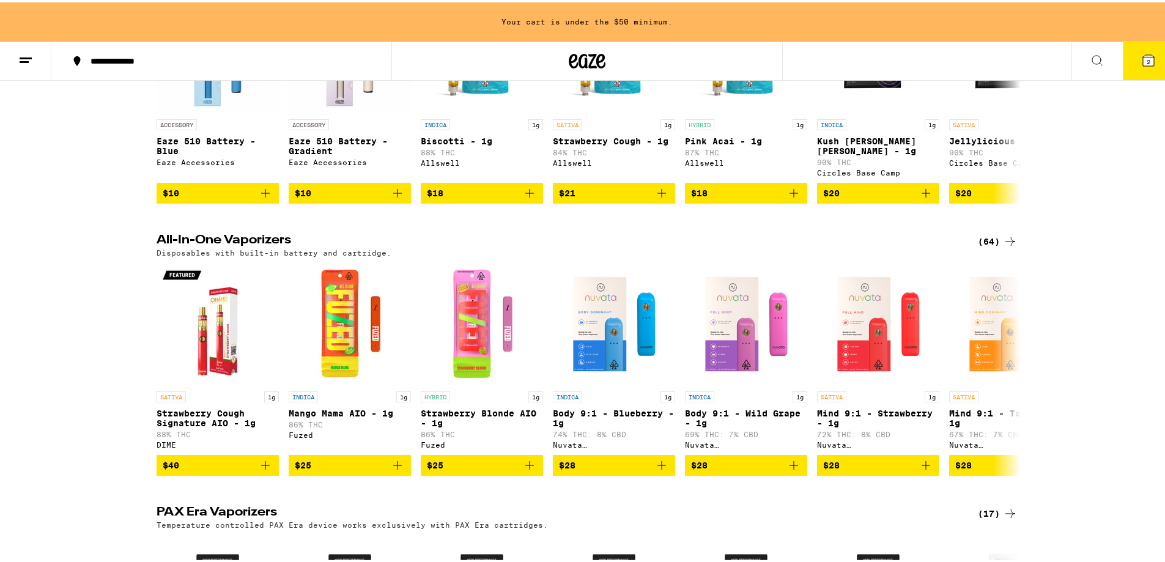
scroll to position [550, 0]
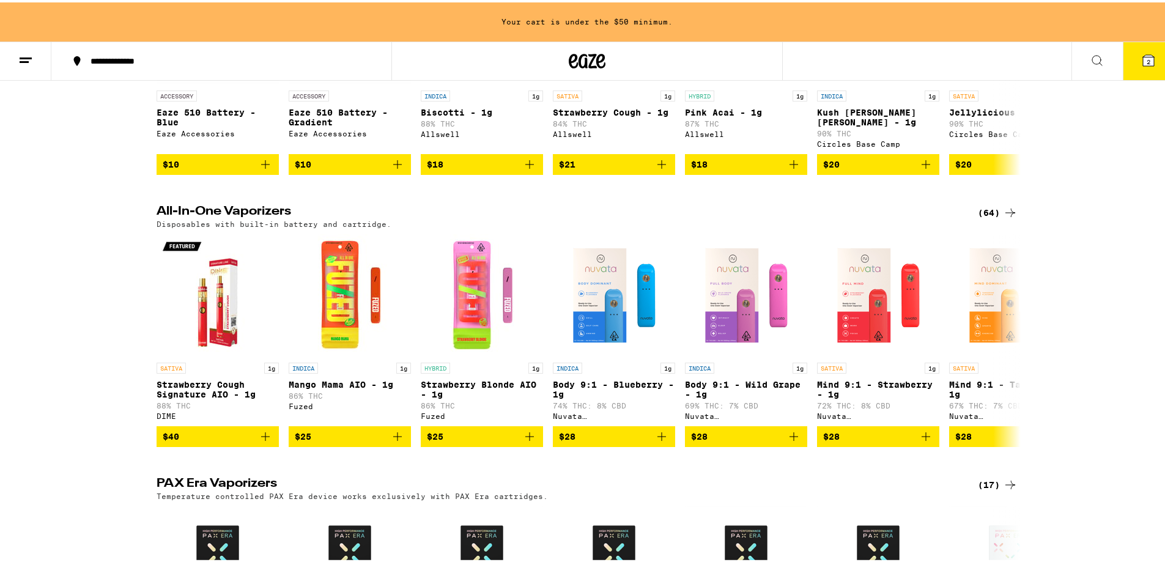
click at [984, 216] on div "(64)" at bounding box center [998, 210] width 40 height 15
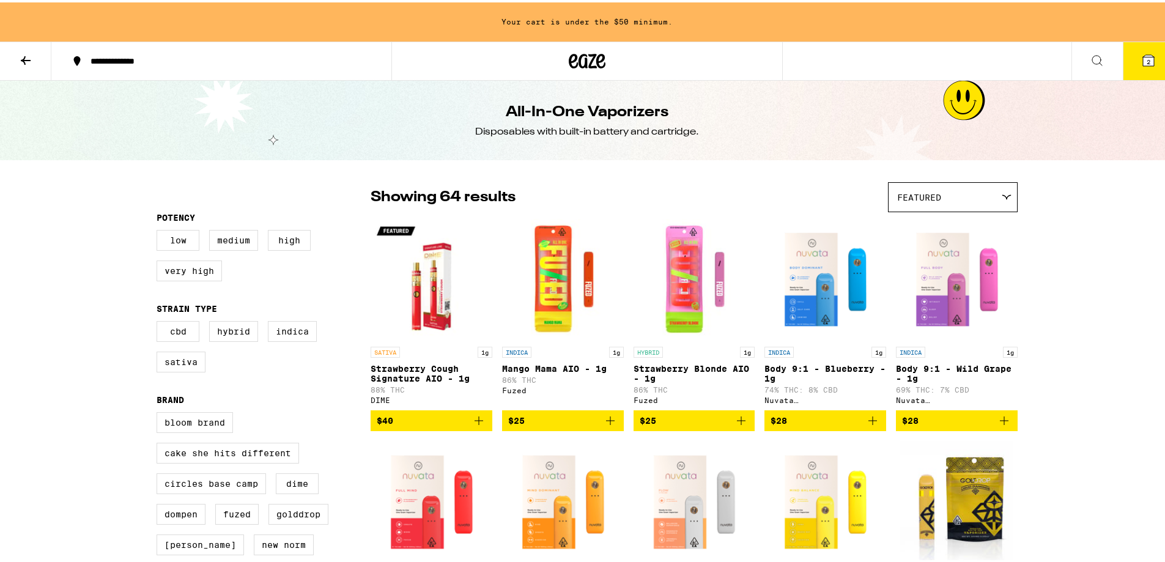
click at [945, 187] on div "Featured" at bounding box center [952, 194] width 128 height 29
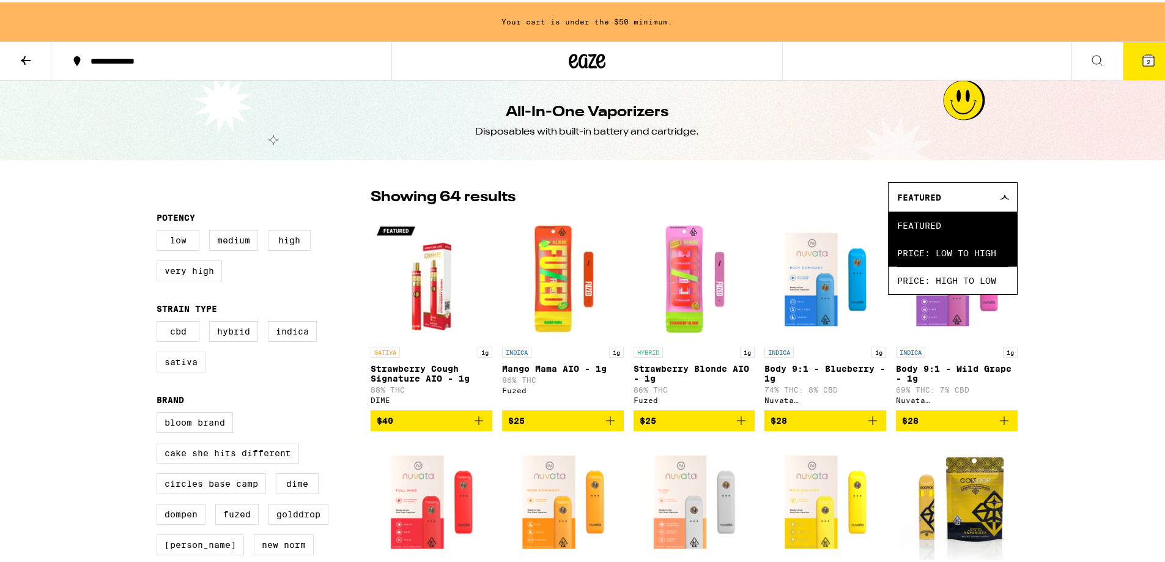
click at [940, 244] on span "Price: Low to High" at bounding box center [952, 251] width 111 height 28
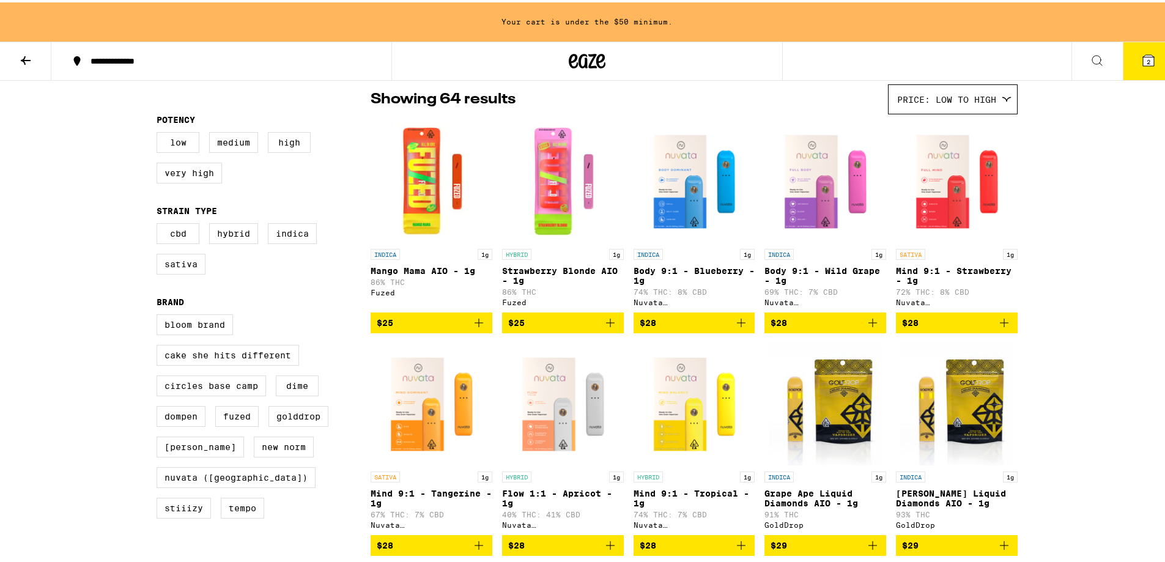
scroll to position [122, 0]
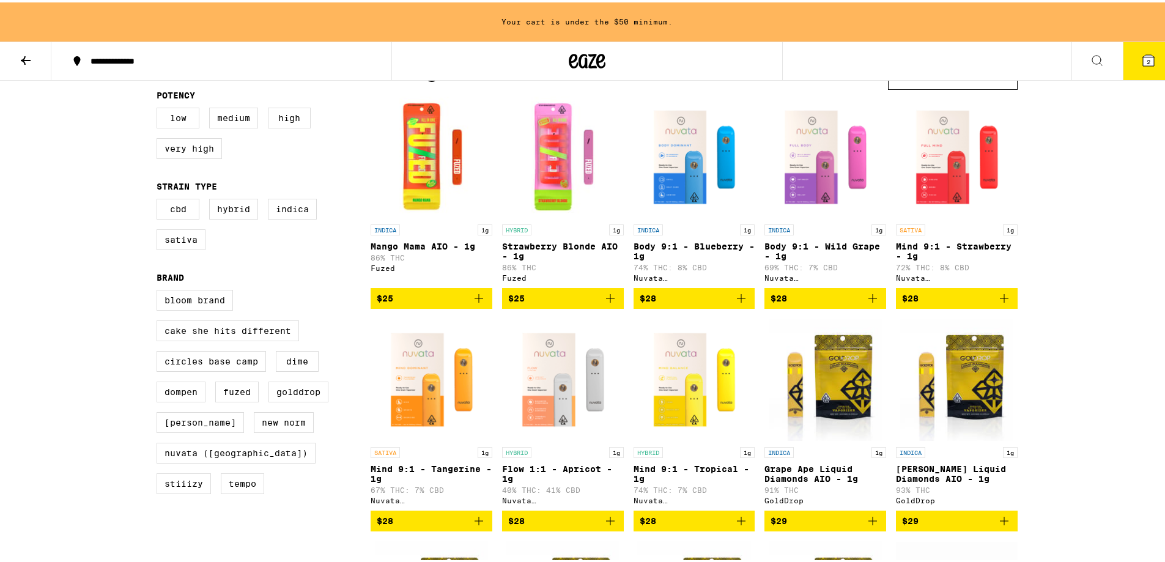
click at [672, 526] on span "$28" at bounding box center [693, 518] width 109 height 15
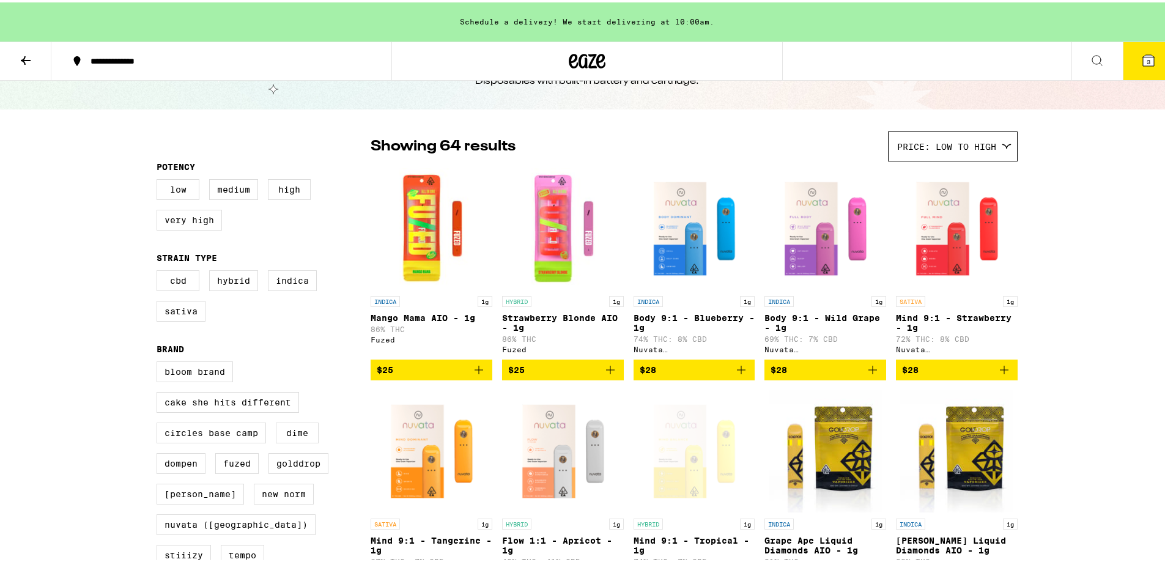
scroll to position [10, 0]
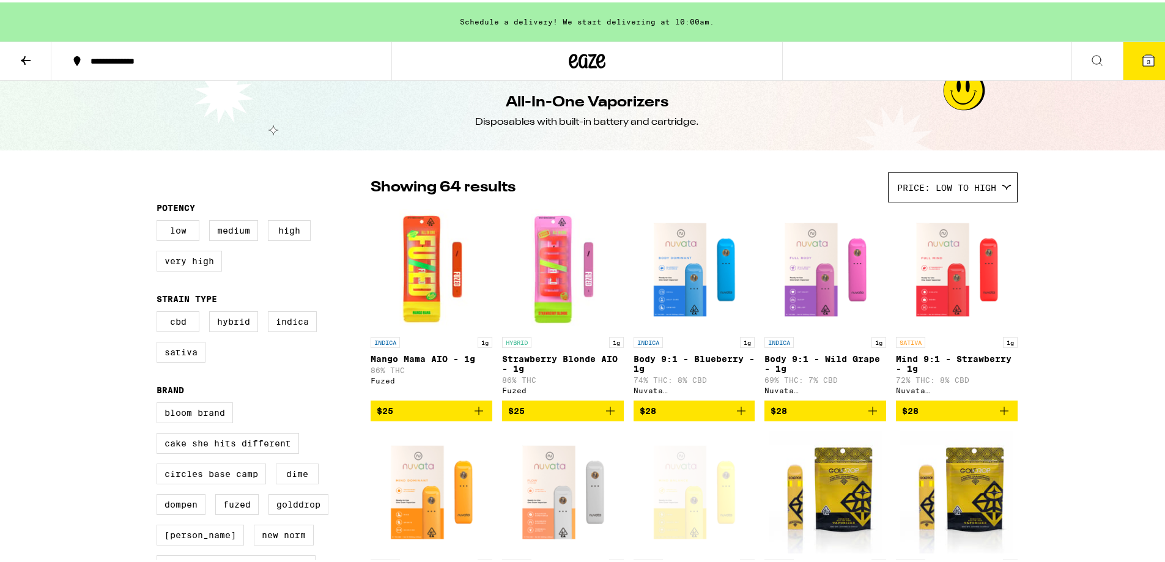
click at [22, 57] on icon at bounding box center [26, 58] width 10 height 9
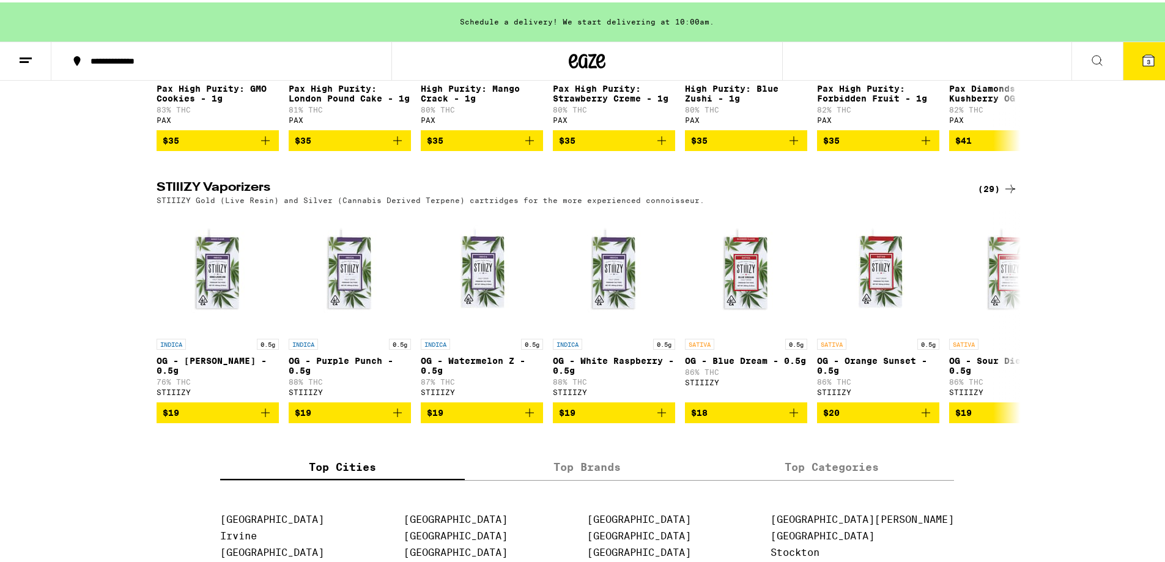
scroll to position [1100, 0]
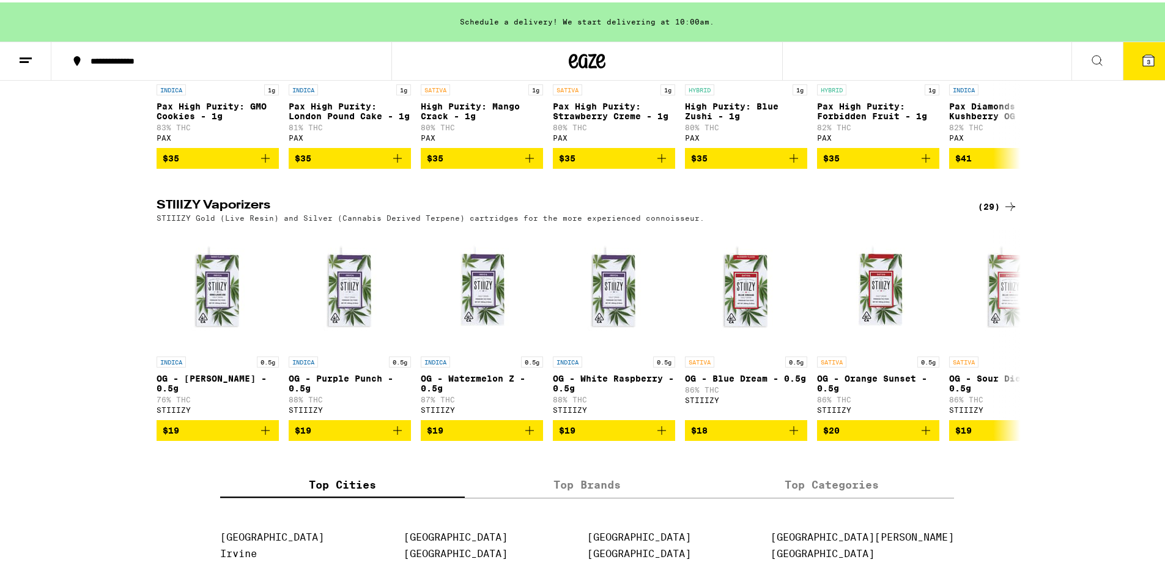
click at [1003, 212] on icon at bounding box center [1010, 204] width 15 height 15
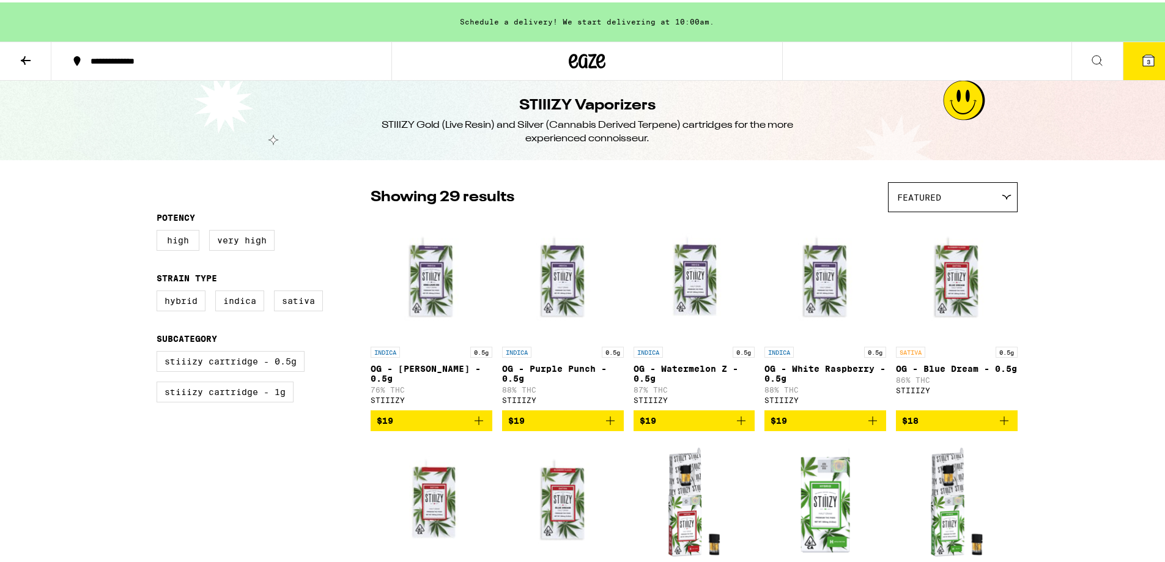
click at [27, 56] on icon at bounding box center [25, 58] width 15 height 15
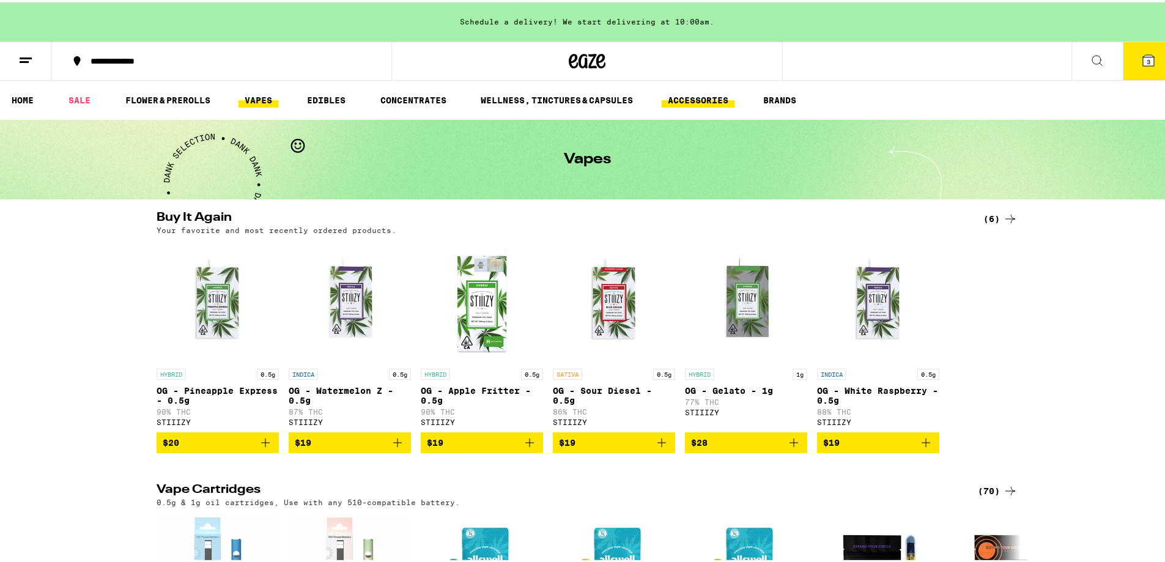
click at [718, 95] on link "ACCESSORIES" at bounding box center [697, 97] width 73 height 15
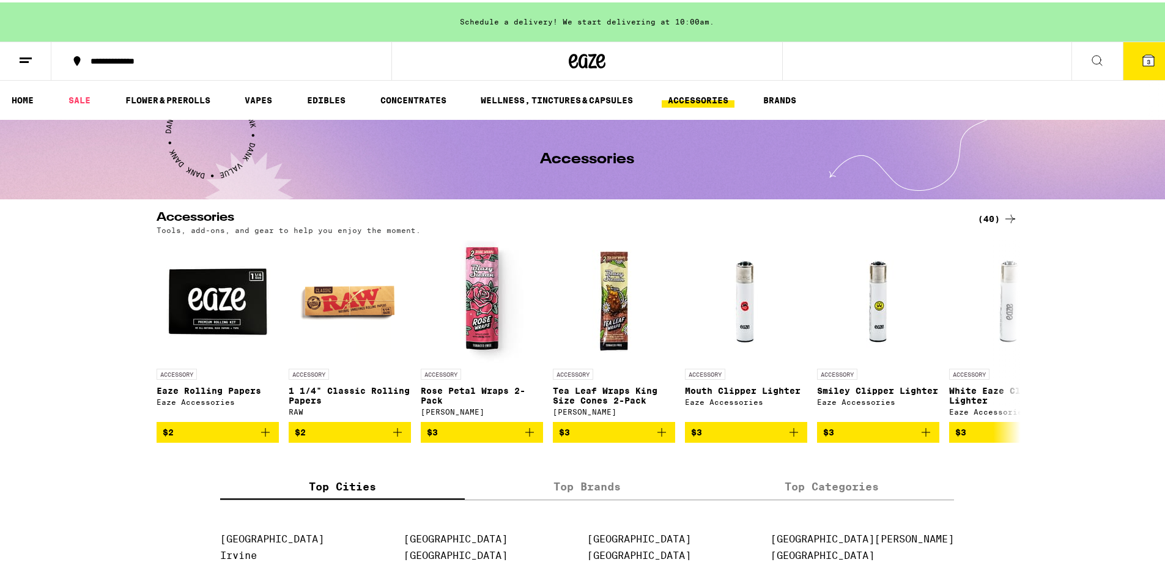
click at [994, 216] on div "(40)" at bounding box center [998, 216] width 40 height 15
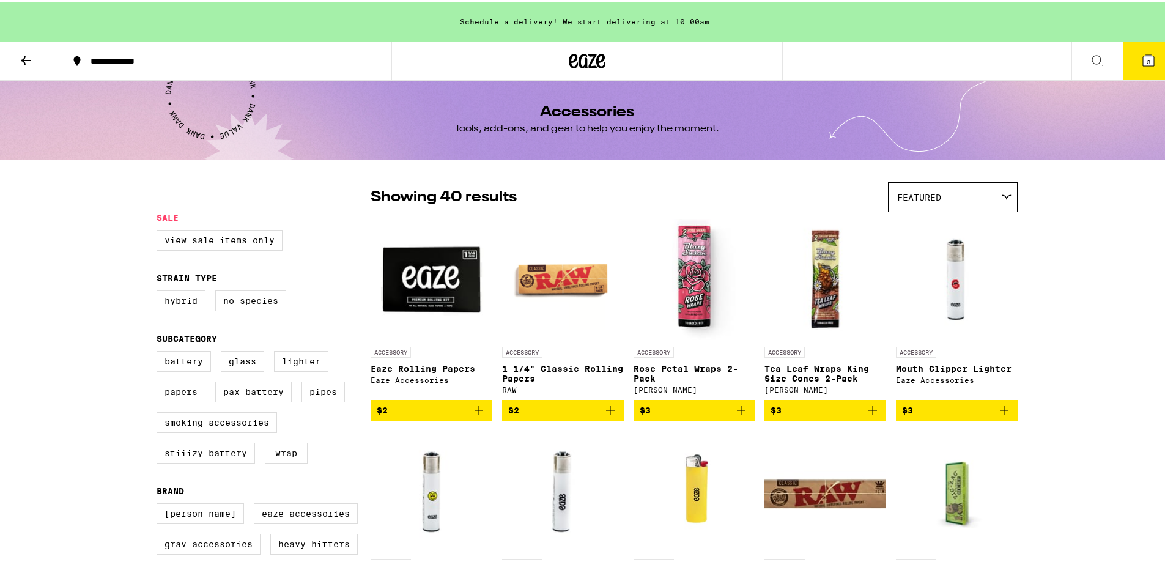
click at [970, 199] on div "Featured" at bounding box center [952, 194] width 128 height 29
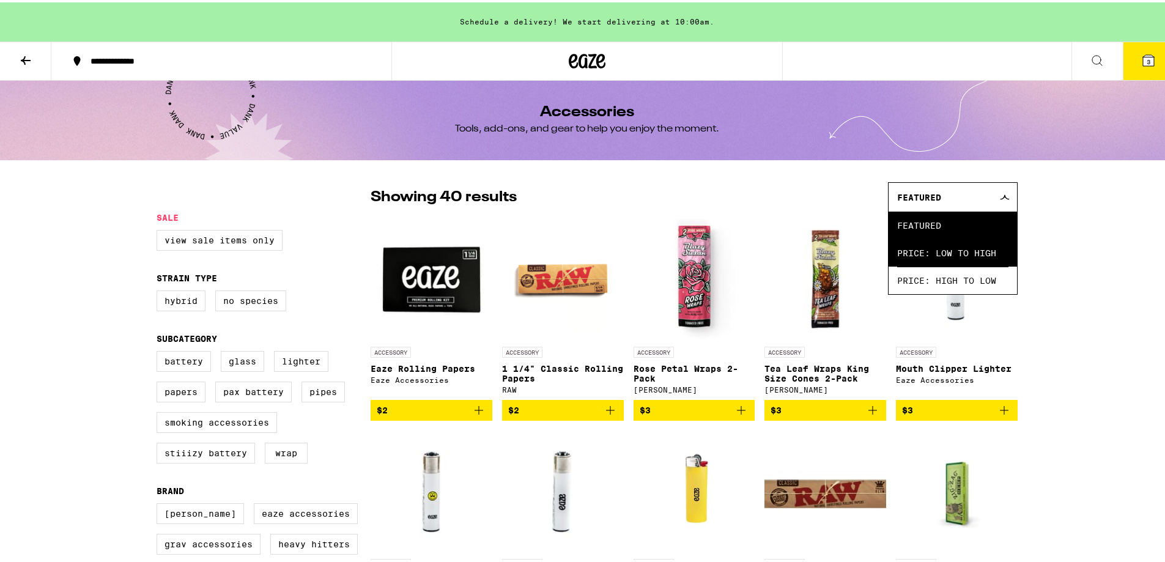
click at [967, 249] on span "Price: Low to High" at bounding box center [952, 251] width 111 height 28
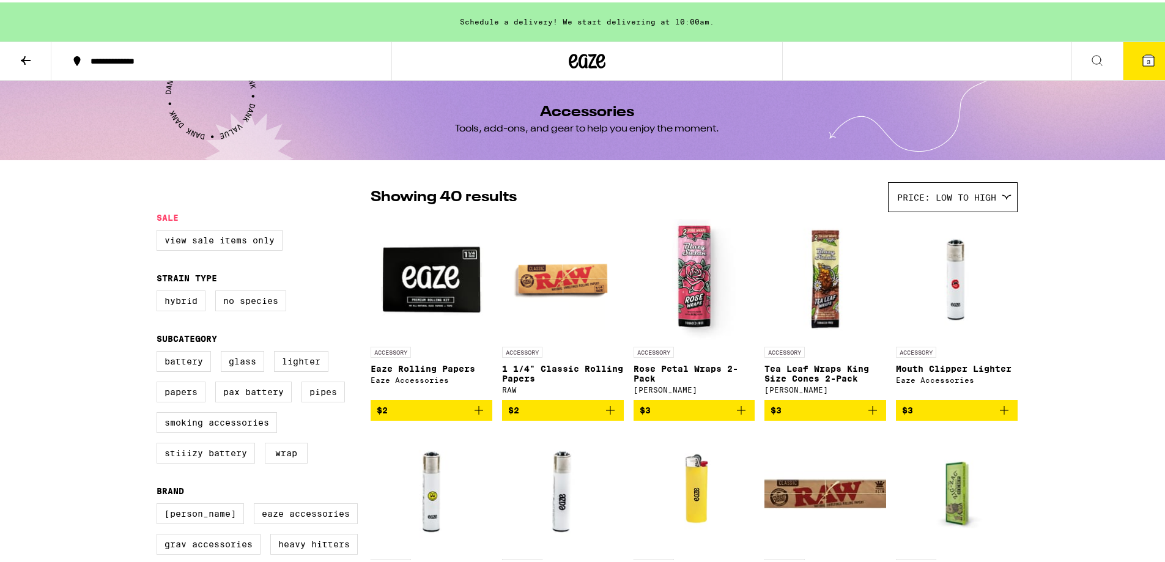
click at [594, 285] on img at bounding box center [563, 277] width 122 height 122
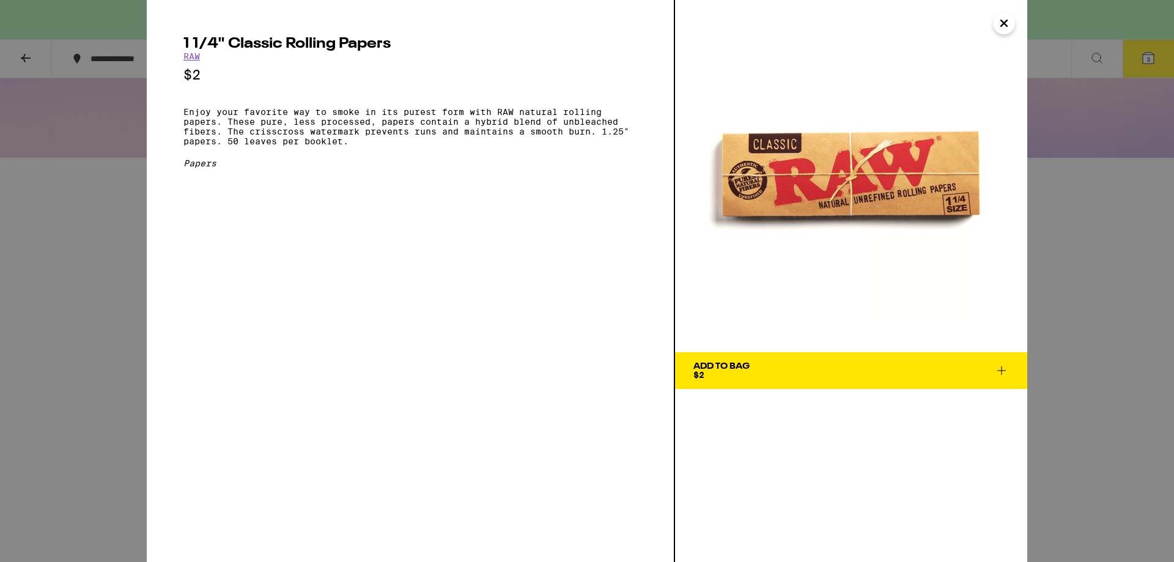
click at [1000, 26] on icon "Close" at bounding box center [1004, 23] width 15 height 18
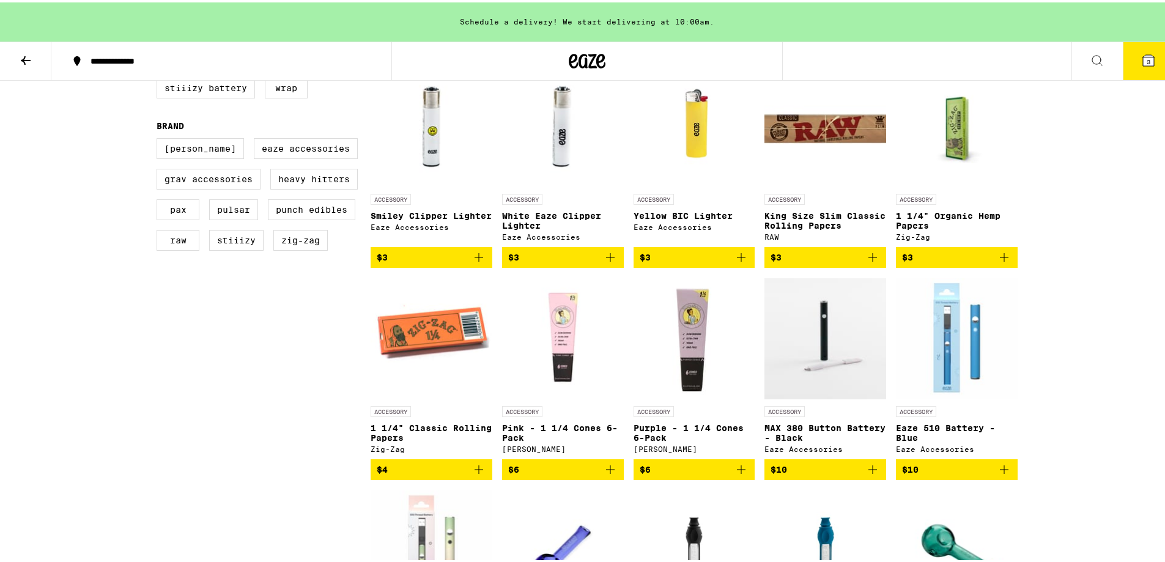
scroll to position [367, 0]
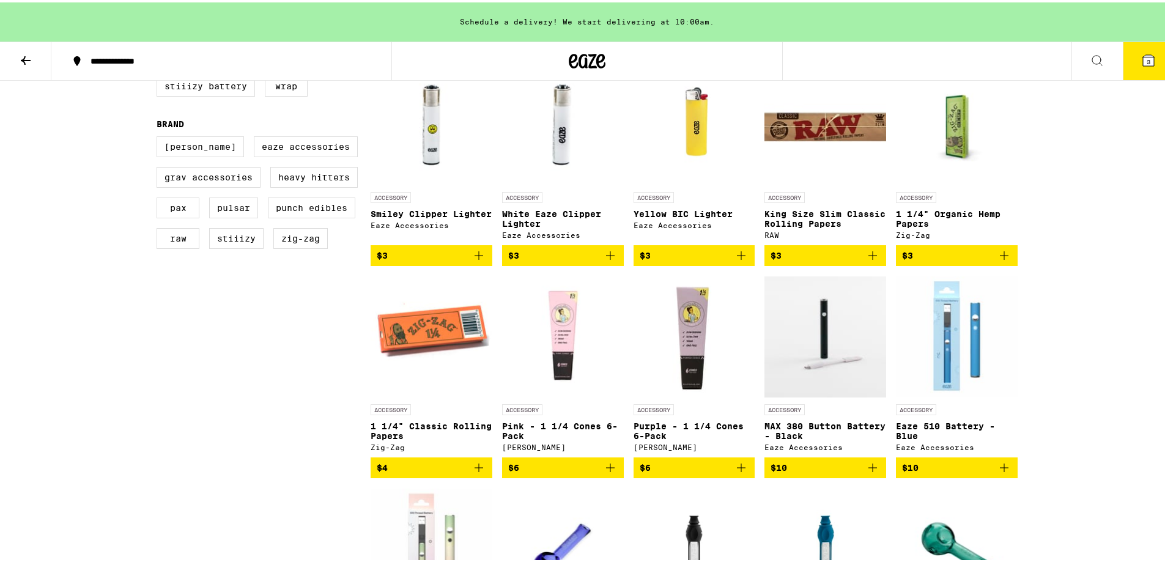
click at [740, 473] on icon "Add to bag" at bounding box center [741, 465] width 15 height 15
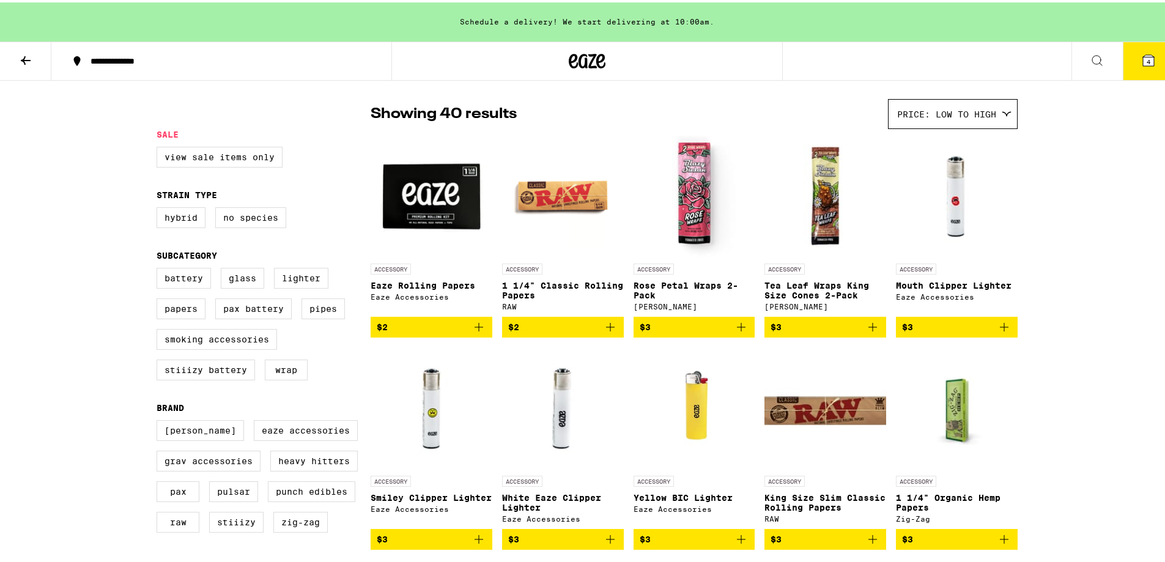
scroll to position [34, 0]
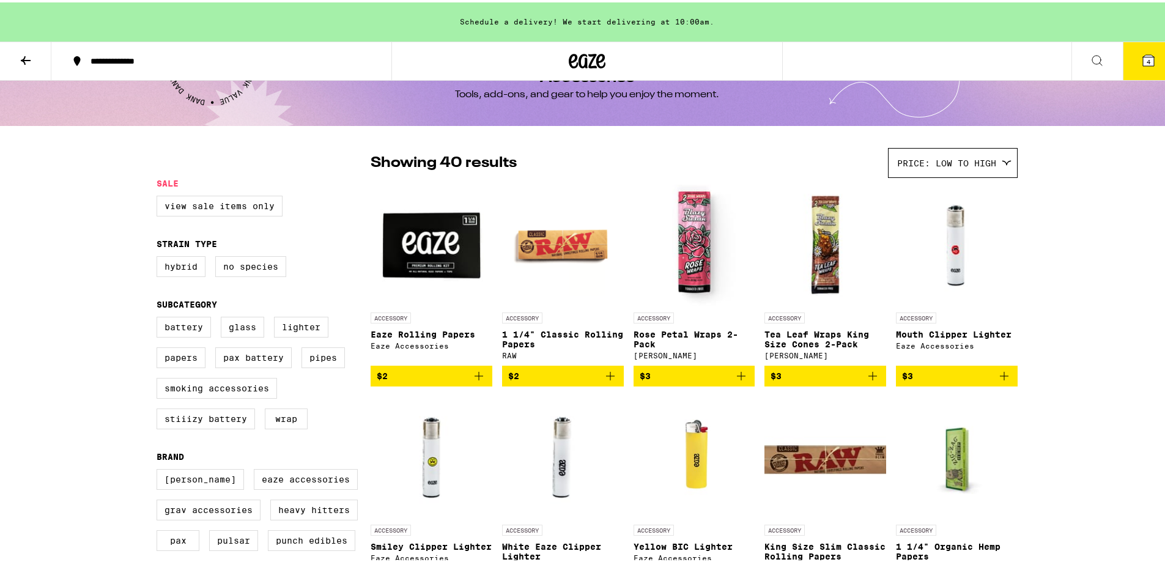
click at [13, 57] on button at bounding box center [25, 59] width 51 height 39
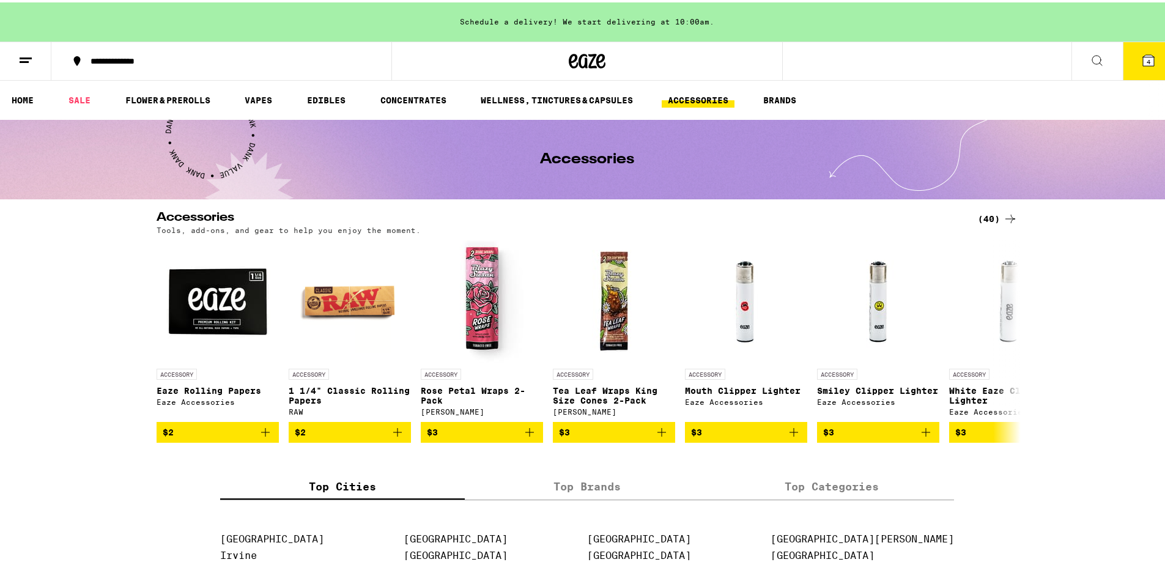
click at [21, 86] on ul "HOME SALE FLOWER & PREROLLS VAPES EDIBLES CONCENTRATES WELLNESS, TINCTURES & CA…" at bounding box center [587, 97] width 1174 height 39
click at [17, 103] on link "HOME" at bounding box center [23, 97] width 34 height 15
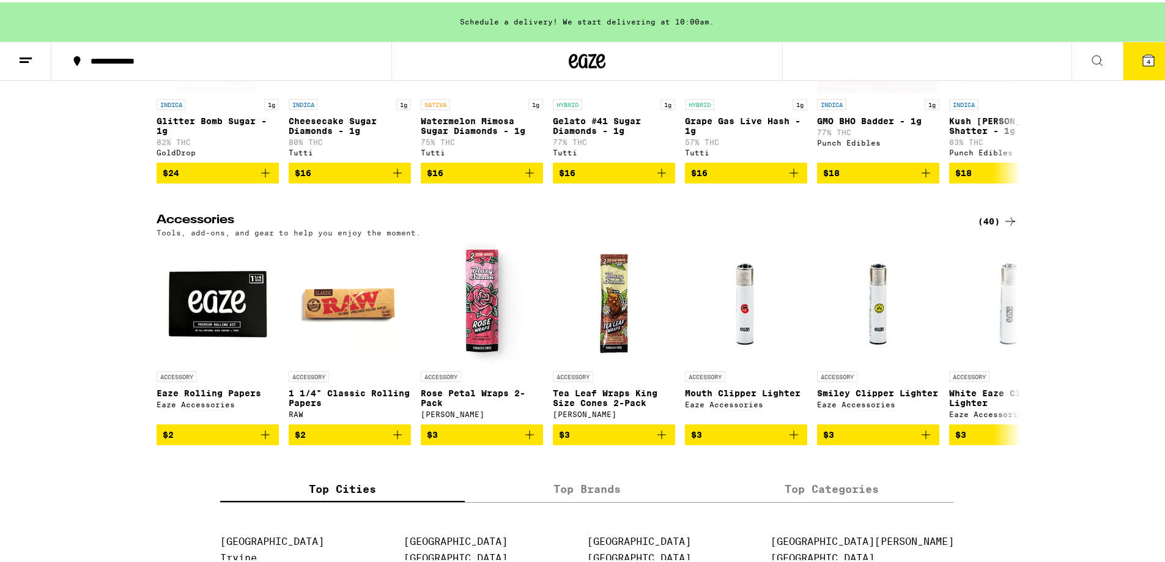
scroll to position [5197, 0]
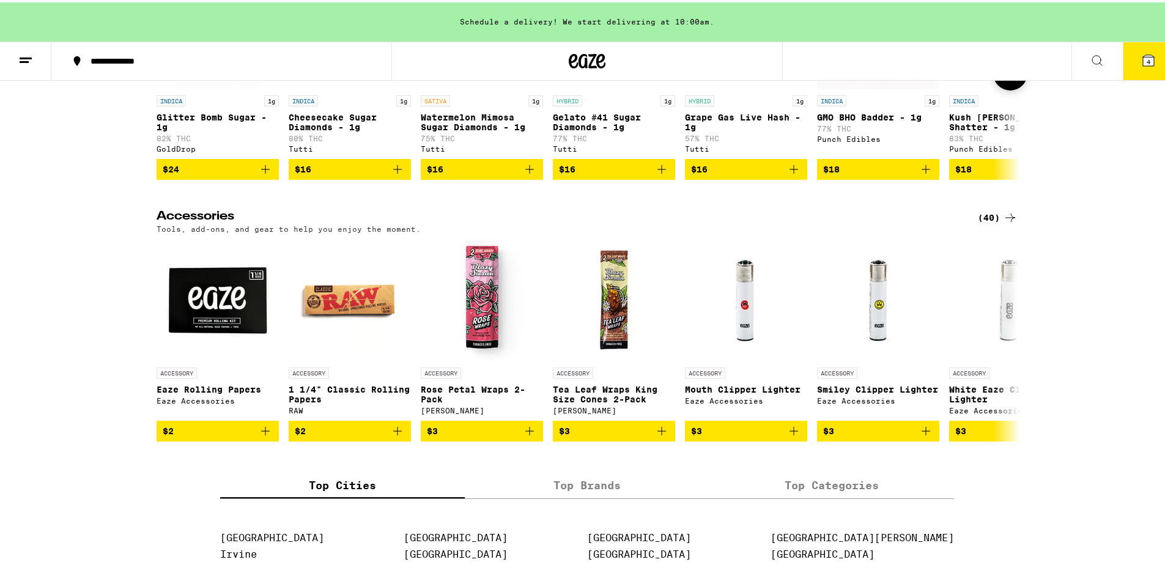
click at [1006, 78] on icon at bounding box center [1010, 71] width 15 height 15
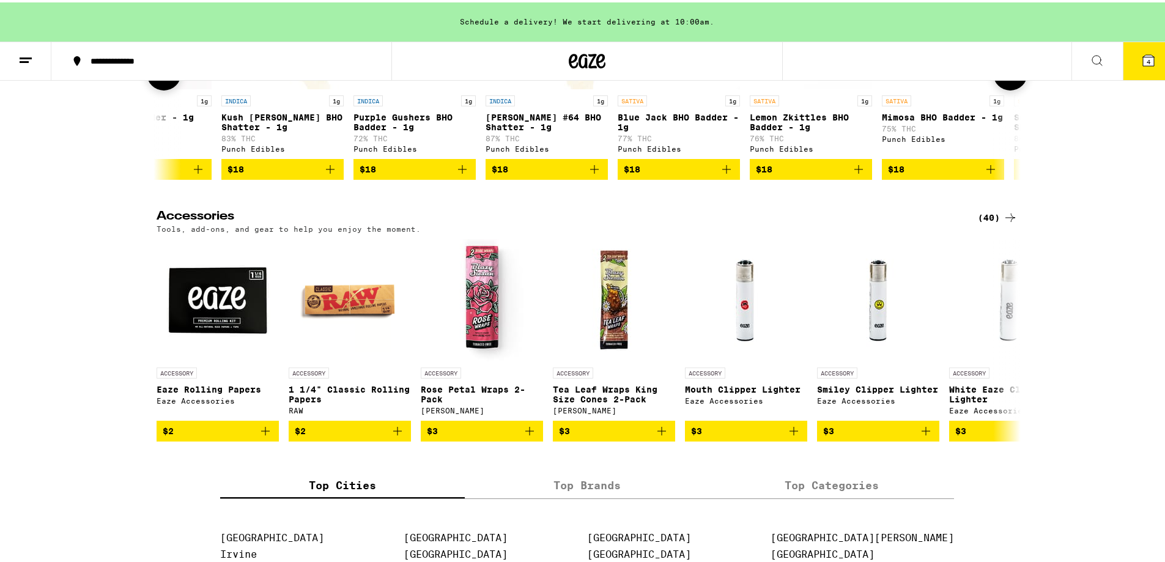
click at [1006, 78] on icon at bounding box center [1010, 71] width 15 height 15
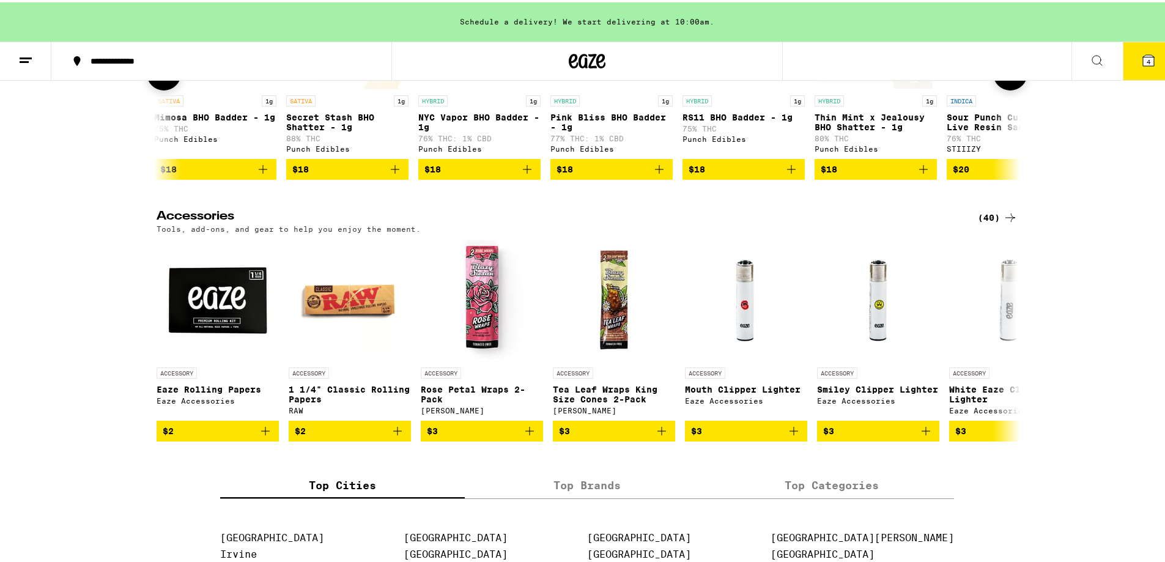
click at [1006, 78] on icon at bounding box center [1010, 71] width 15 height 15
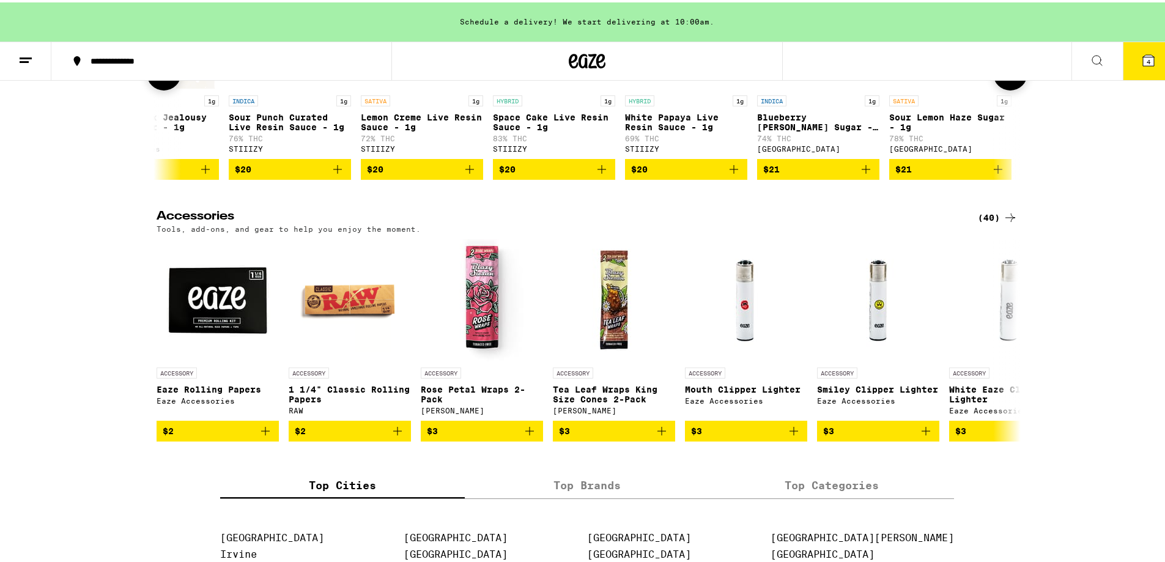
scroll to position [0, 2183]
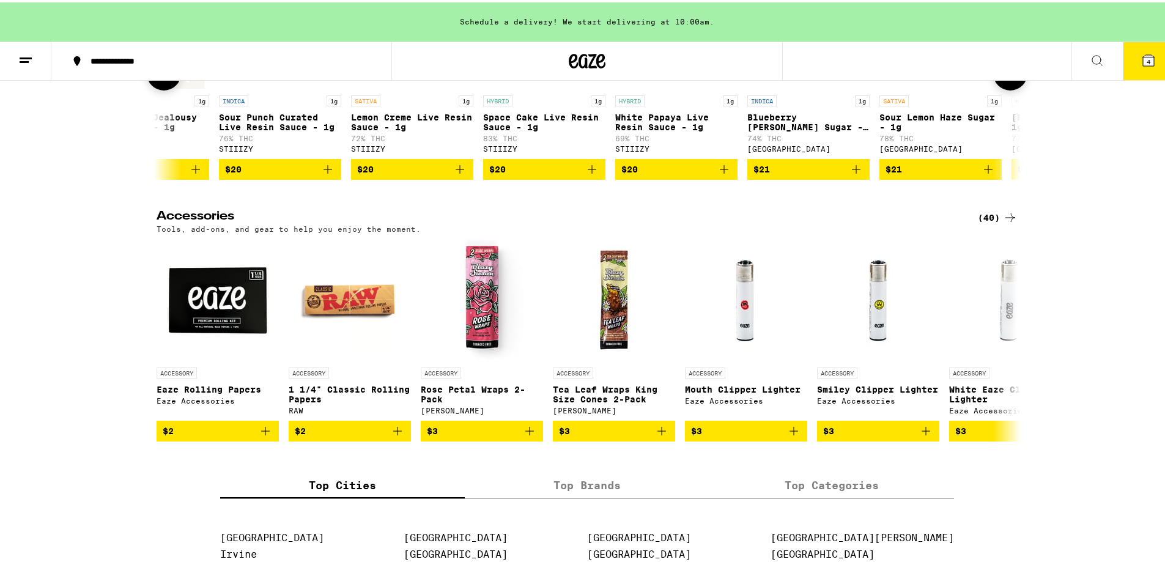
click at [1006, 78] on icon at bounding box center [1010, 71] width 15 height 15
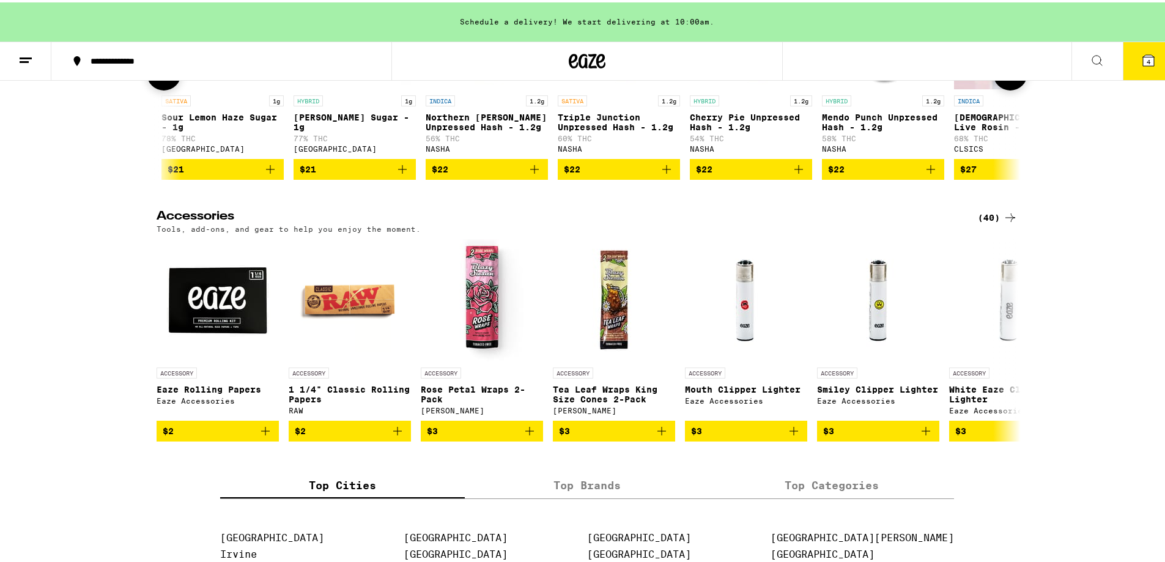
scroll to position [0, 2910]
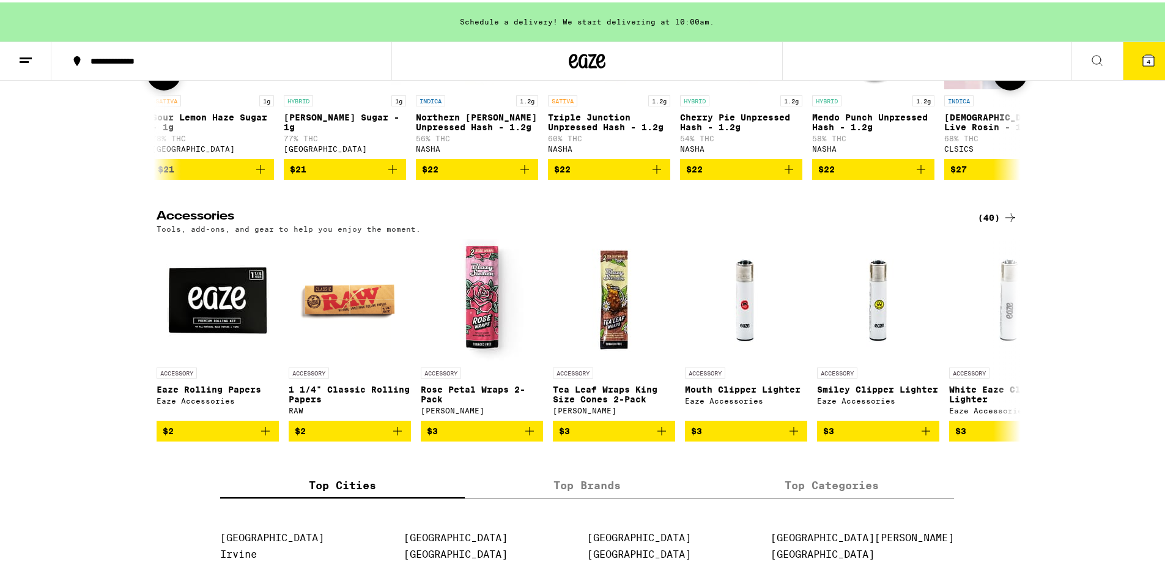
click at [1006, 78] on icon at bounding box center [1010, 71] width 15 height 15
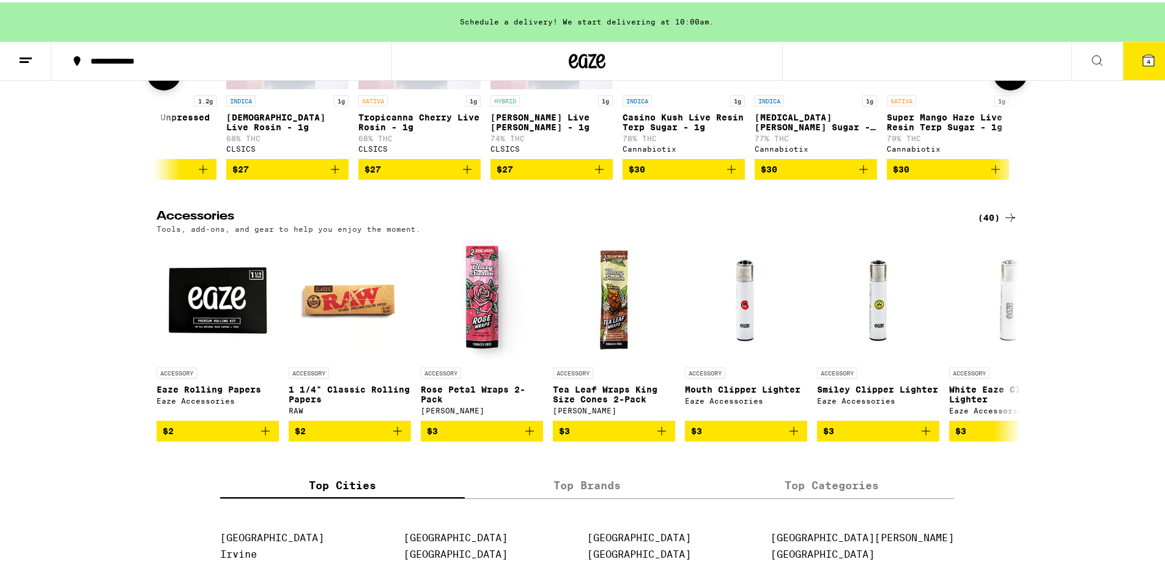
scroll to position [0, 3638]
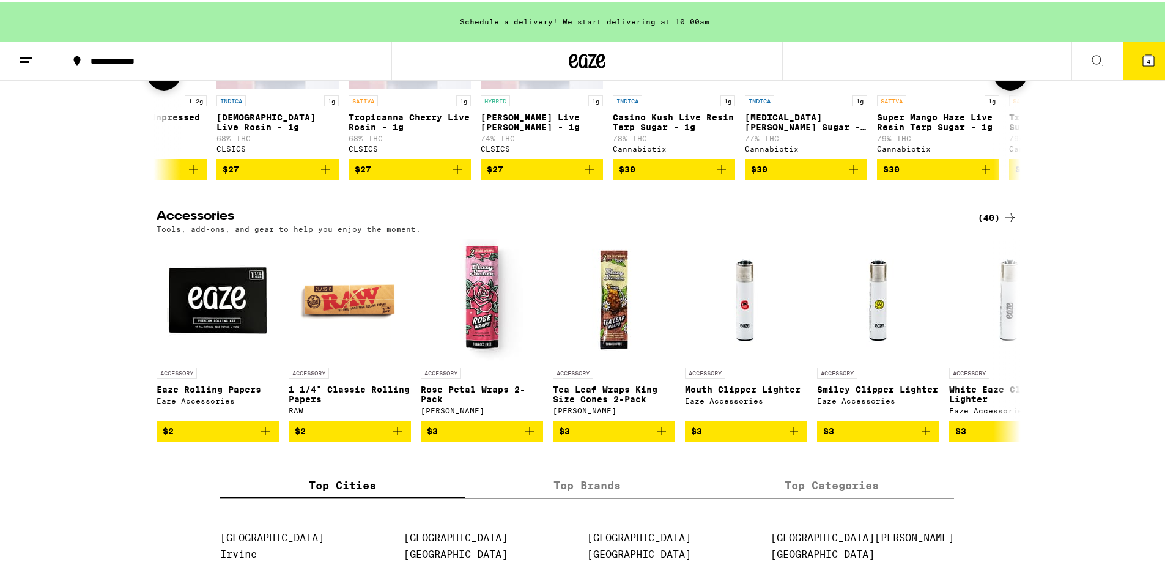
click at [1006, 78] on icon at bounding box center [1010, 71] width 15 height 15
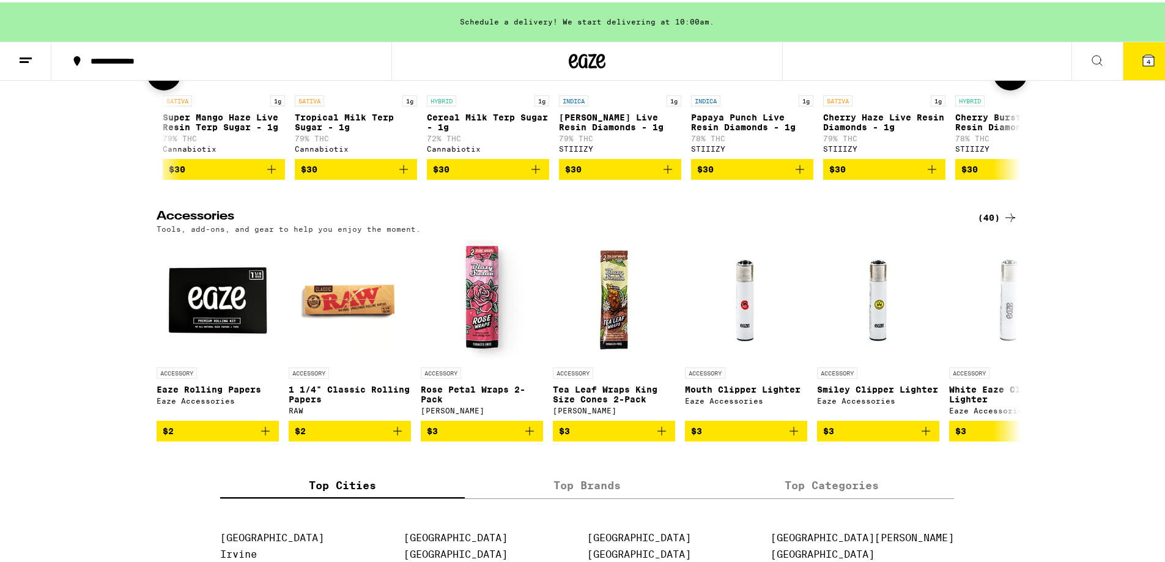
scroll to position [0, 4365]
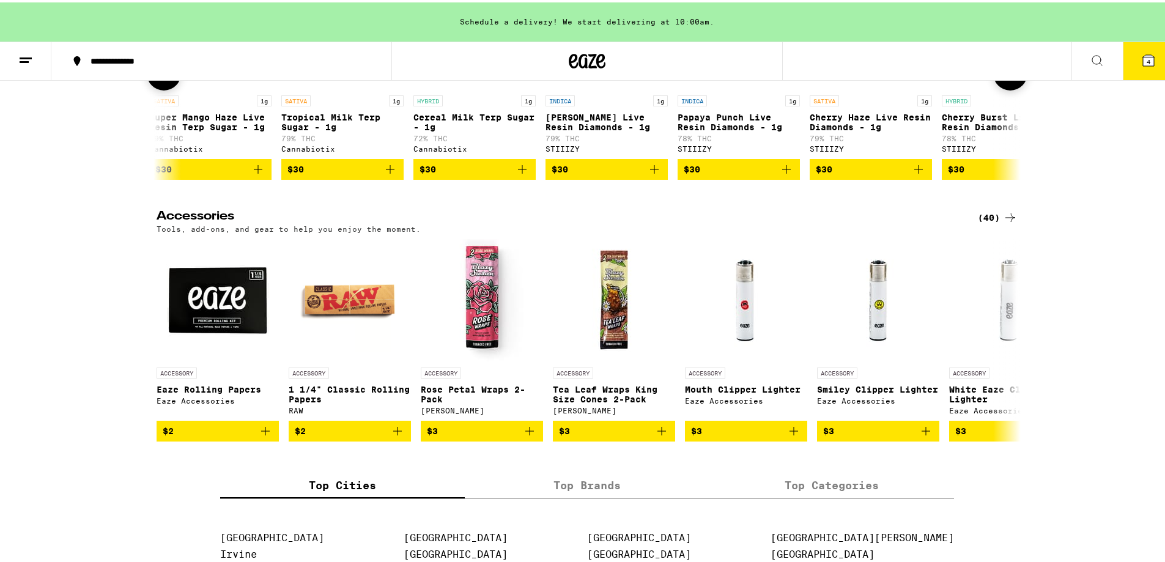
click at [1006, 78] on icon at bounding box center [1010, 71] width 15 height 15
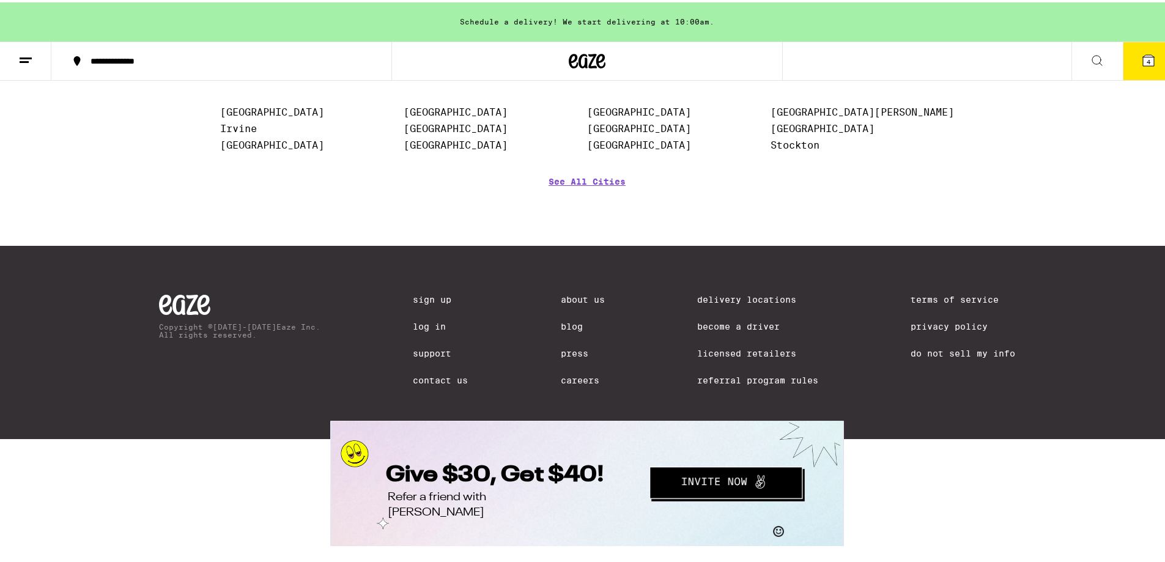
scroll to position [5747, 0]
